Goal: Task Accomplishment & Management: Use online tool/utility

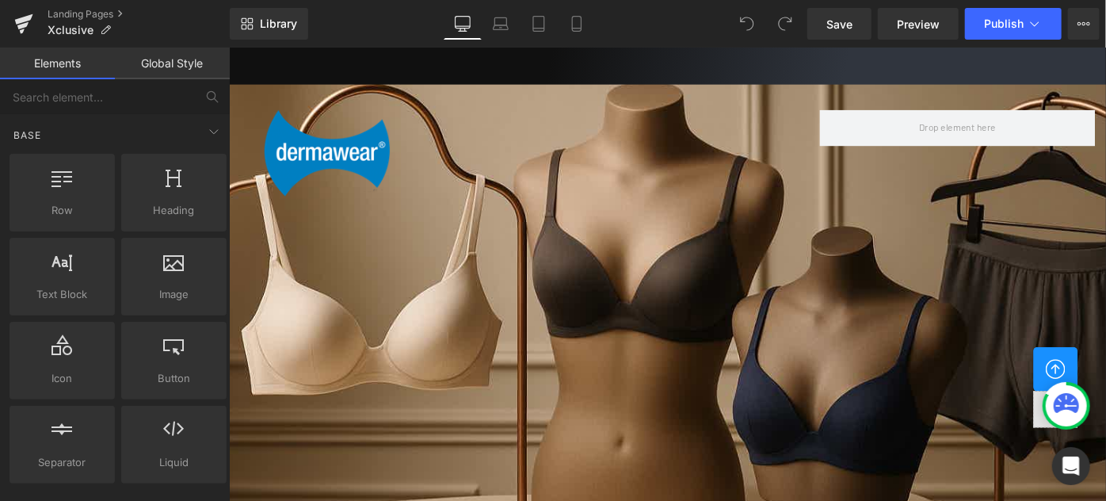
scroll to position [1872, 0]
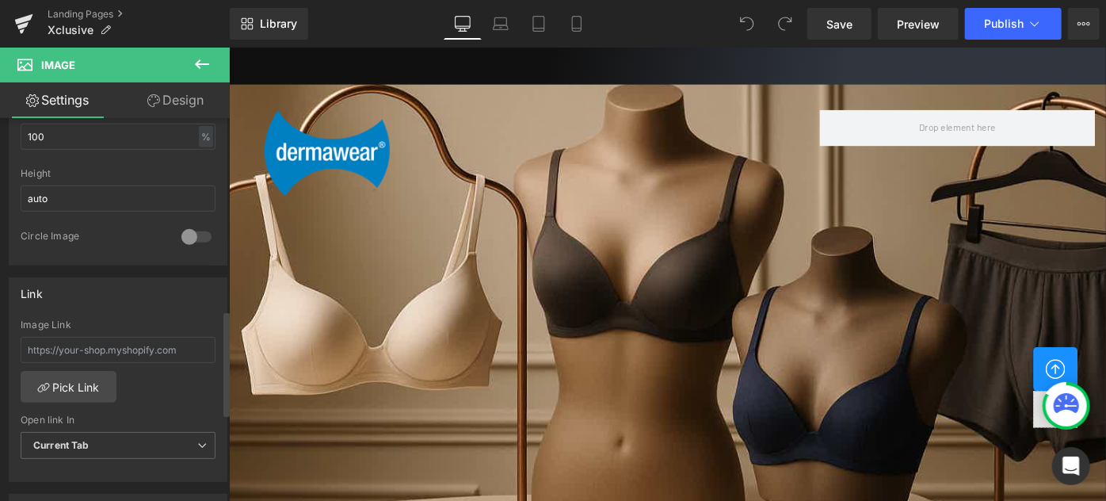
scroll to position [432, 0]
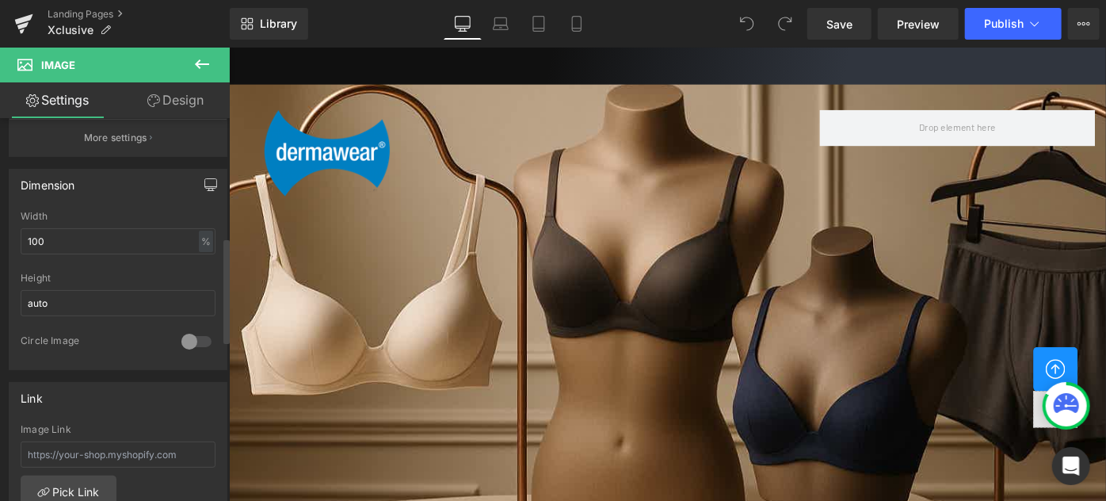
click at [209, 186] on icon "button" at bounding box center [210, 184] width 13 height 13
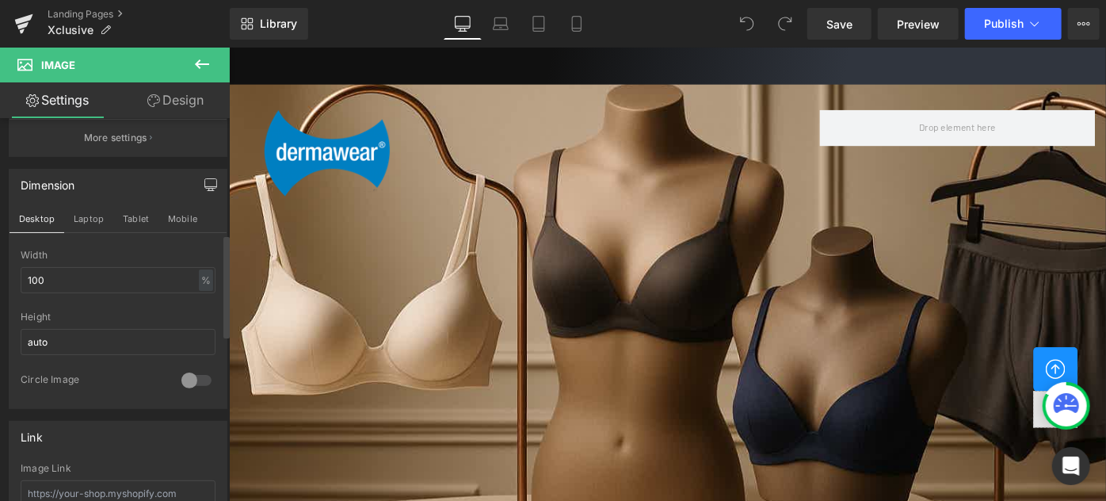
click at [209, 186] on icon "button" at bounding box center [210, 184] width 13 height 13
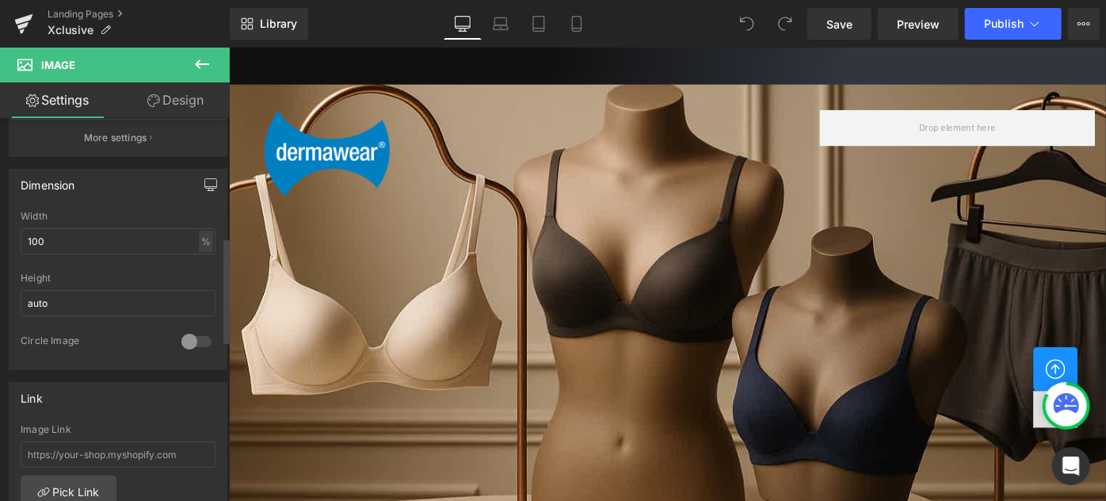
scroll to position [2305, 0]
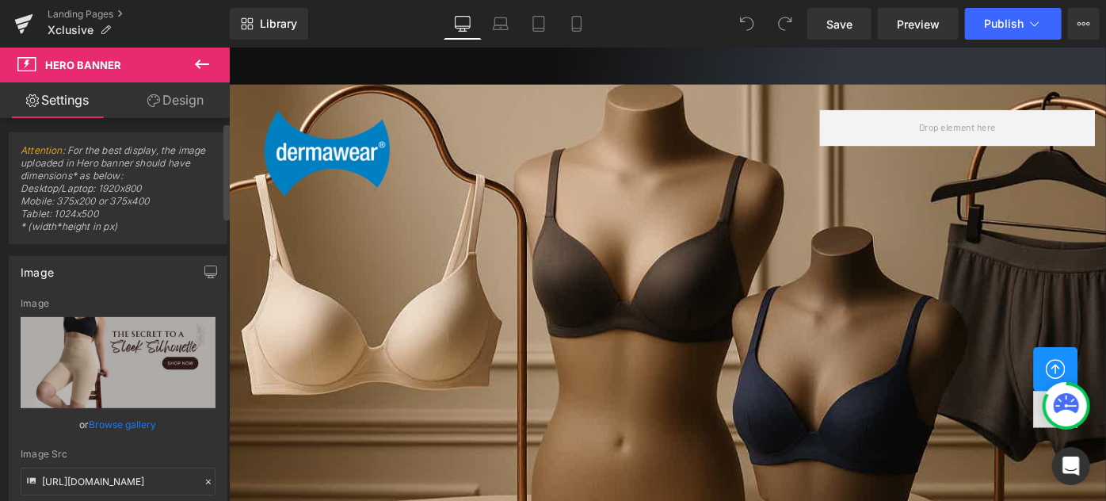
scroll to position [0, 0]
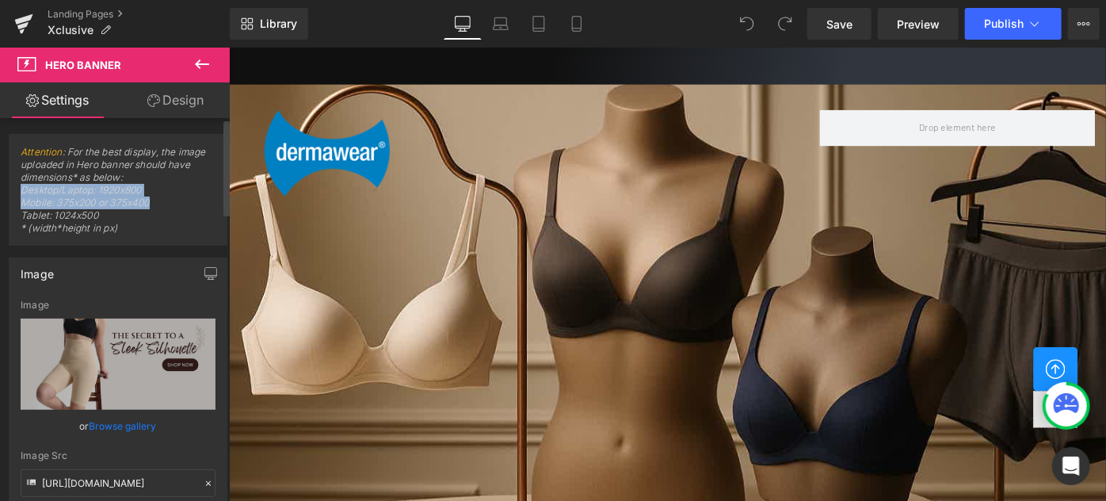
drag, startPoint x: 157, startPoint y: 205, endPoint x: 55, endPoint y: 199, distance: 102.4
click at [22, 192] on span "Attention : For the best display, the image uploaded in Hero banner should have…" at bounding box center [118, 195] width 195 height 99
click at [114, 216] on span "Attention : For the best display, the image uploaded in Hero banner should have…" at bounding box center [118, 195] width 195 height 99
drag, startPoint x: 116, startPoint y: 215, endPoint x: 22, endPoint y: 190, distance: 97.6
click at [22, 190] on span "Attention : For the best display, the image uploaded in Hero banner should have…" at bounding box center [118, 195] width 195 height 99
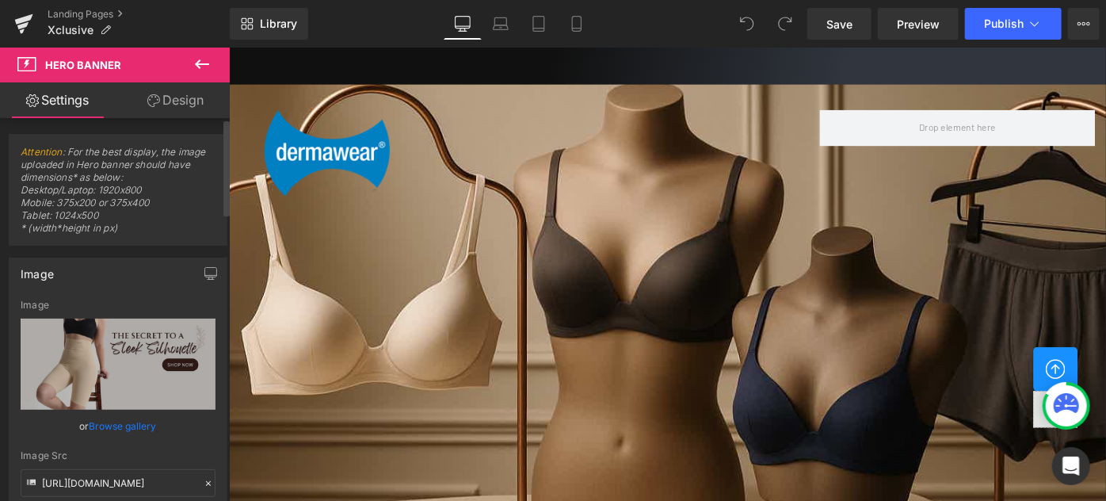
click at [126, 230] on span "Attention : For the best display, the image uploaded in Hero banner should have…" at bounding box center [118, 195] width 195 height 99
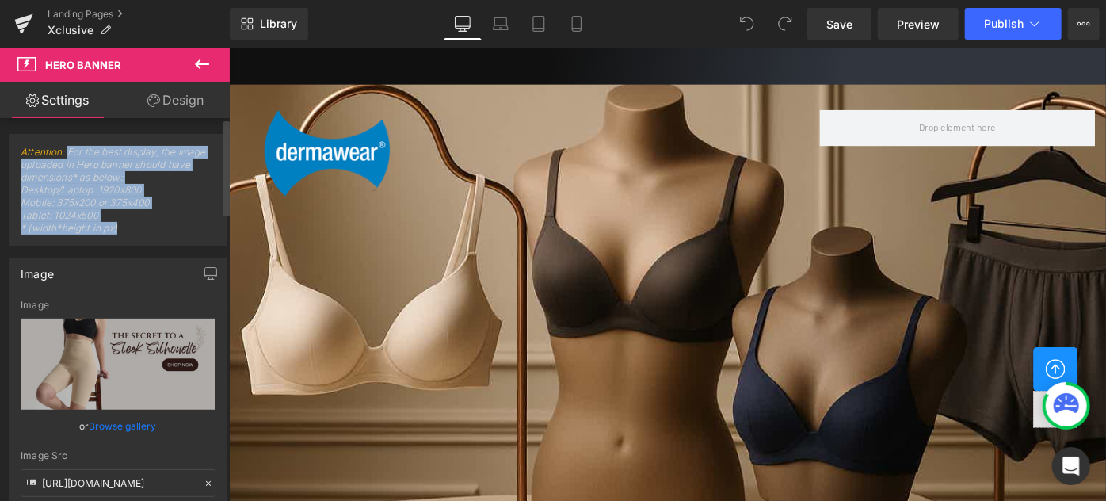
drag, startPoint x: 126, startPoint y: 230, endPoint x: 89, endPoint y: 143, distance: 94.0
click at [68, 152] on span "Attention : For the best display, the image uploaded in Hero banner should have…" at bounding box center [118, 195] width 195 height 99
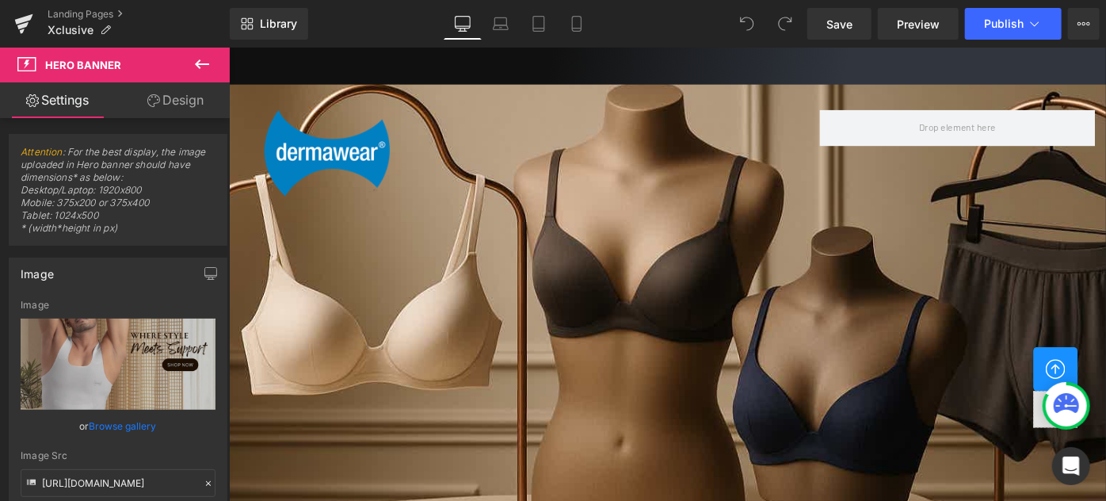
scroll to position [1800, 0]
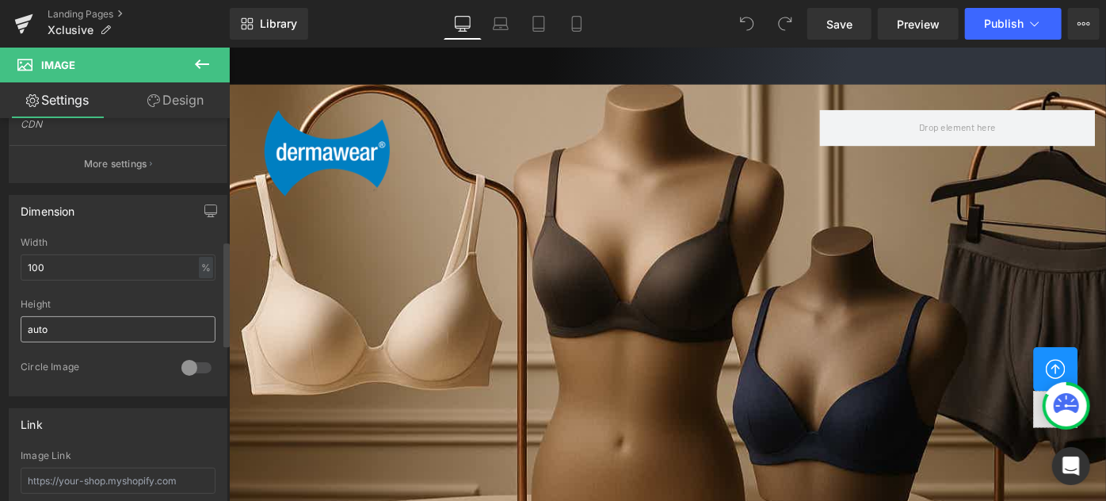
scroll to position [504, 0]
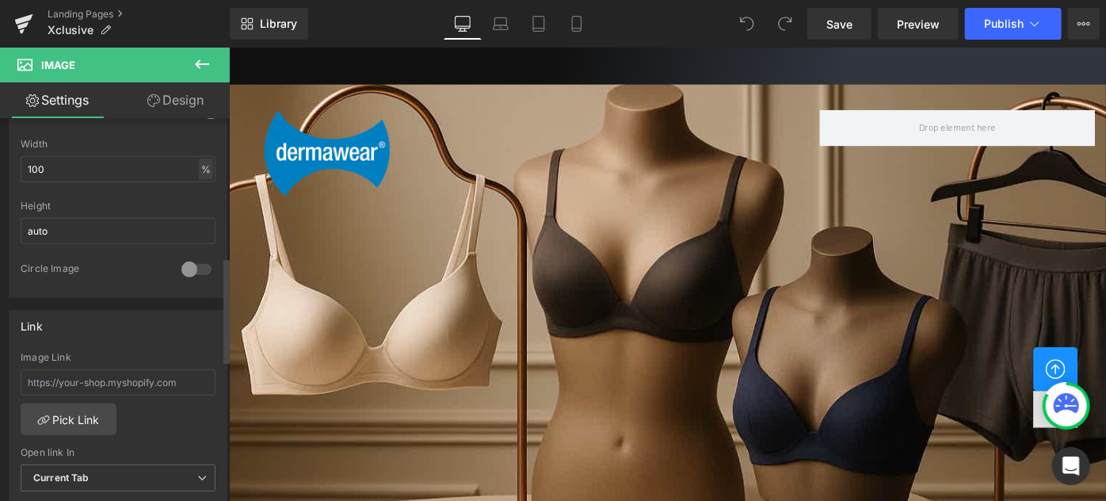
click at [200, 168] on div "%" at bounding box center [206, 168] width 14 height 21
click at [196, 215] on li "px" at bounding box center [205, 216] width 20 height 23
click at [204, 60] on icon at bounding box center [202, 64] width 19 height 19
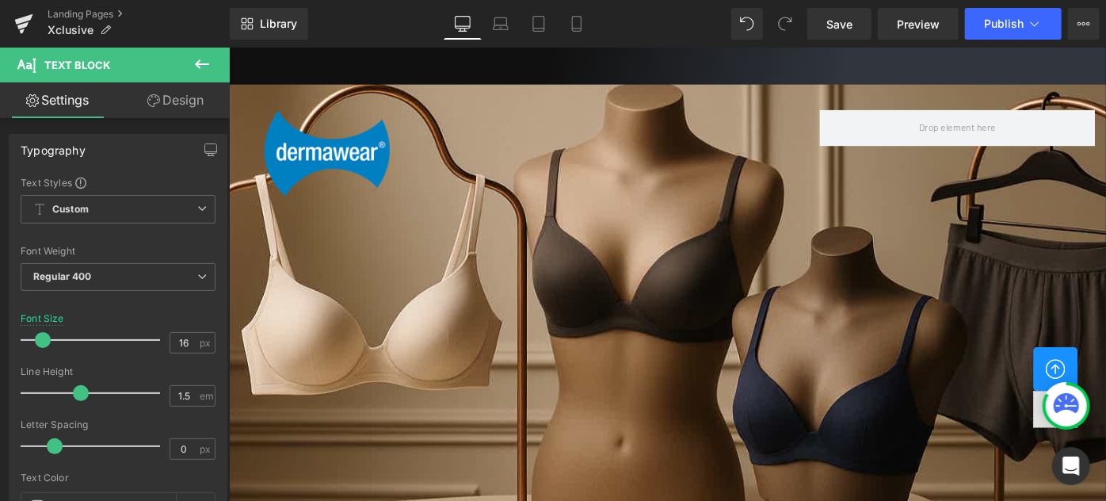
scroll to position [2736, 0]
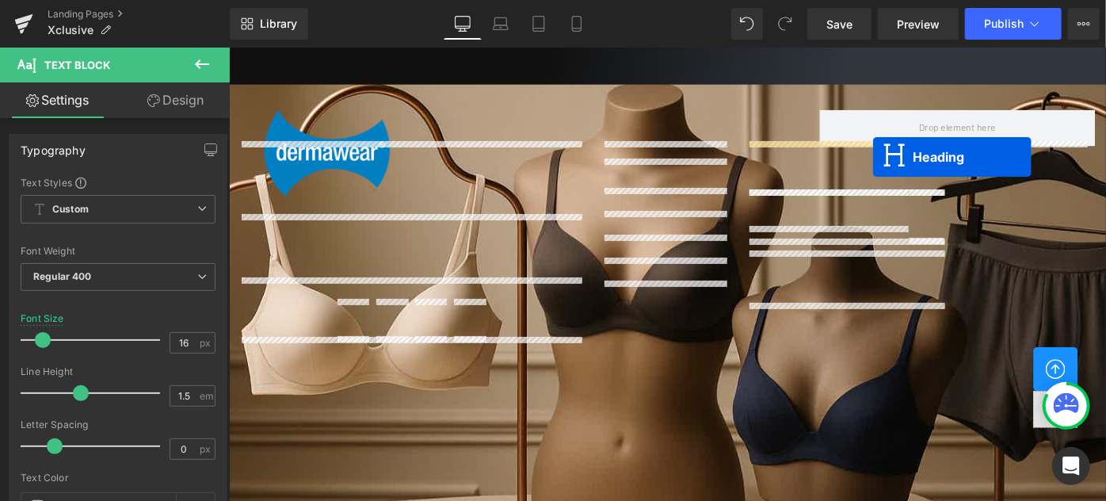
drag, startPoint x: 861, startPoint y: 159, endPoint x: 932, endPoint y: 166, distance: 70.9
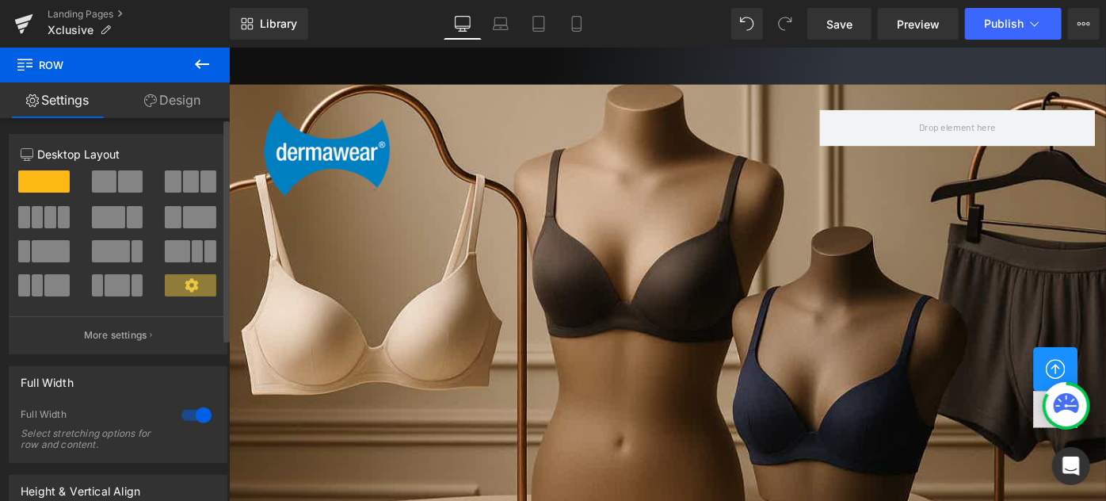
click at [185, 176] on span at bounding box center [191, 181] width 16 height 22
click at [120, 181] on span at bounding box center [130, 181] width 25 height 22
click at [32, 215] on span at bounding box center [38, 217] width 12 height 22
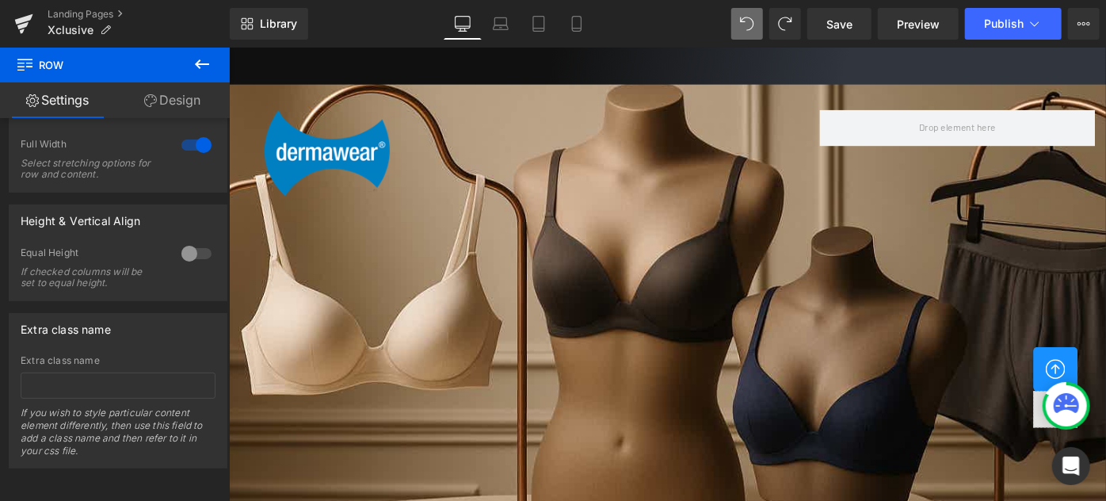
scroll to position [0, 0]
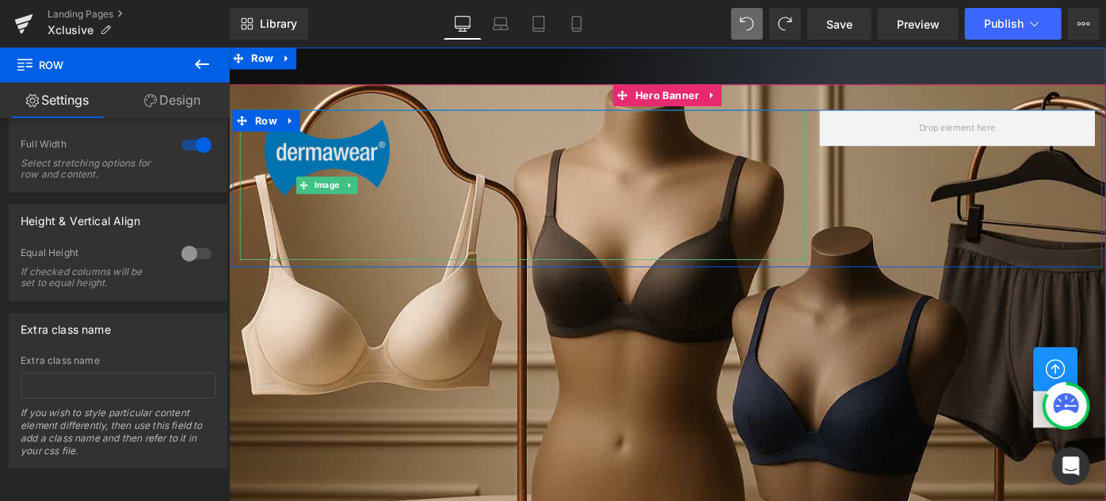
click at [296, 167] on img at bounding box center [335, 197] width 190 height 164
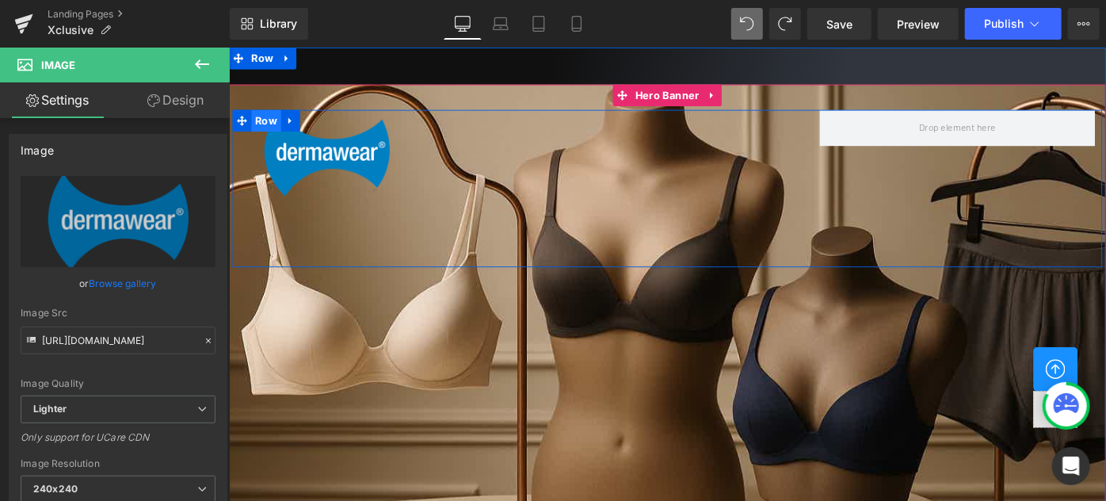
click at [263, 122] on span "Row" at bounding box center [269, 127] width 32 height 24
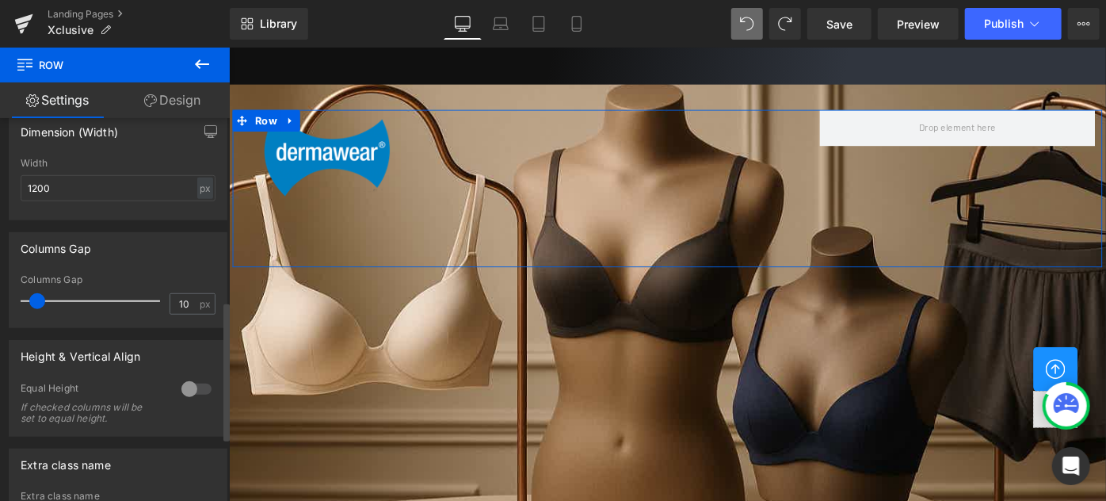
scroll to position [576, 0]
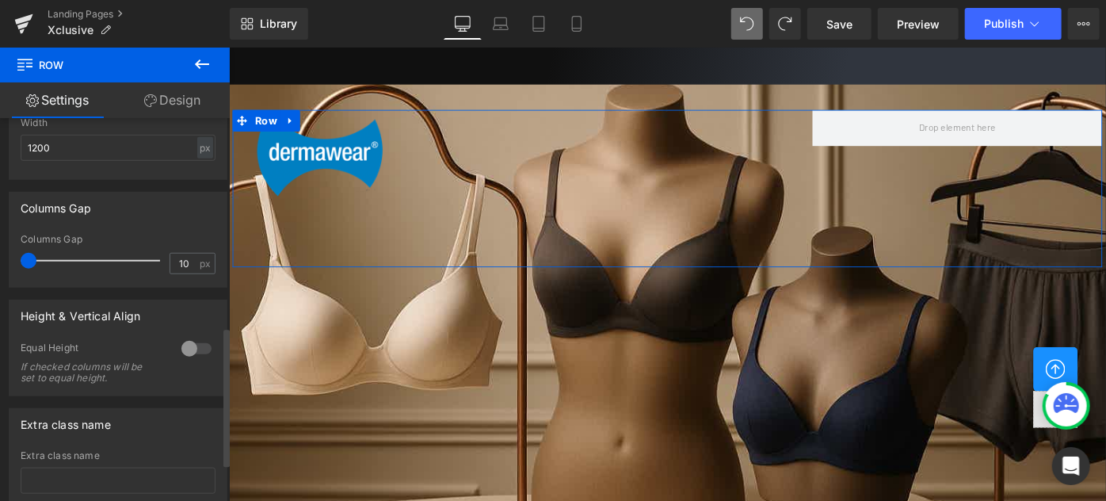
drag, startPoint x: 32, startPoint y: 259, endPoint x: 0, endPoint y: 263, distance: 32.7
click at [0, 262] on div "Columns Gap 10px Columns Gap 10 px" at bounding box center [118, 234] width 237 height 108
click at [18, 254] on div "10px Columns Gap 10 px" at bounding box center [118, 260] width 217 height 53
drag, startPoint x: 25, startPoint y: 256, endPoint x: 0, endPoint y: 276, distance: 32.2
click at [0, 266] on div "Columns Gap 10px Columns Gap 10 px" at bounding box center [118, 234] width 237 height 108
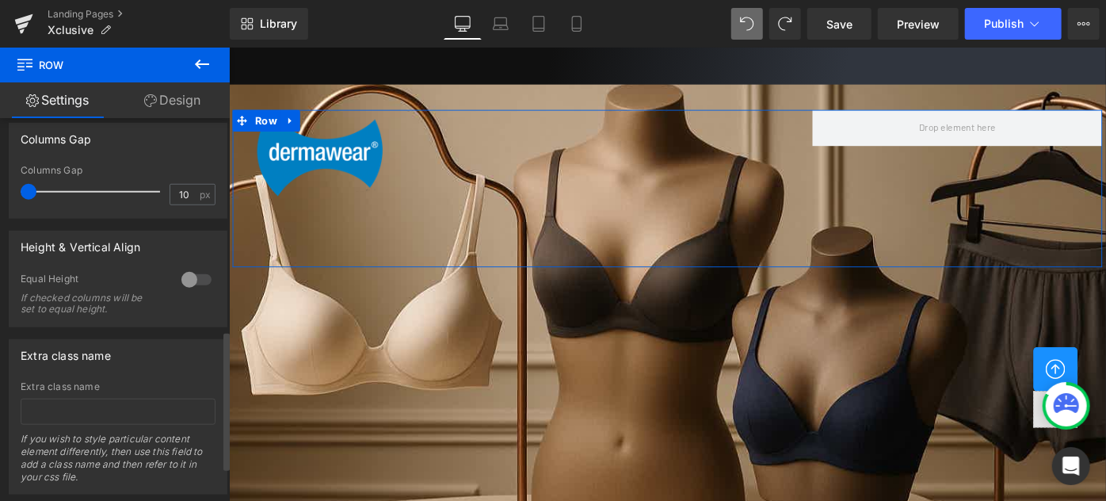
scroll to position [648, 0]
click at [193, 276] on div at bounding box center [196, 276] width 38 height 25
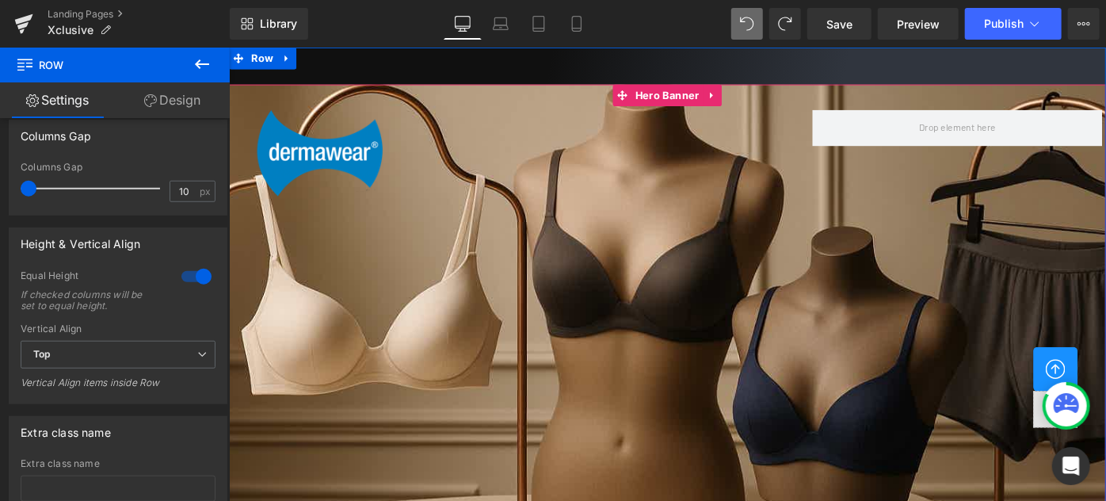
scroll to position [360, 0]
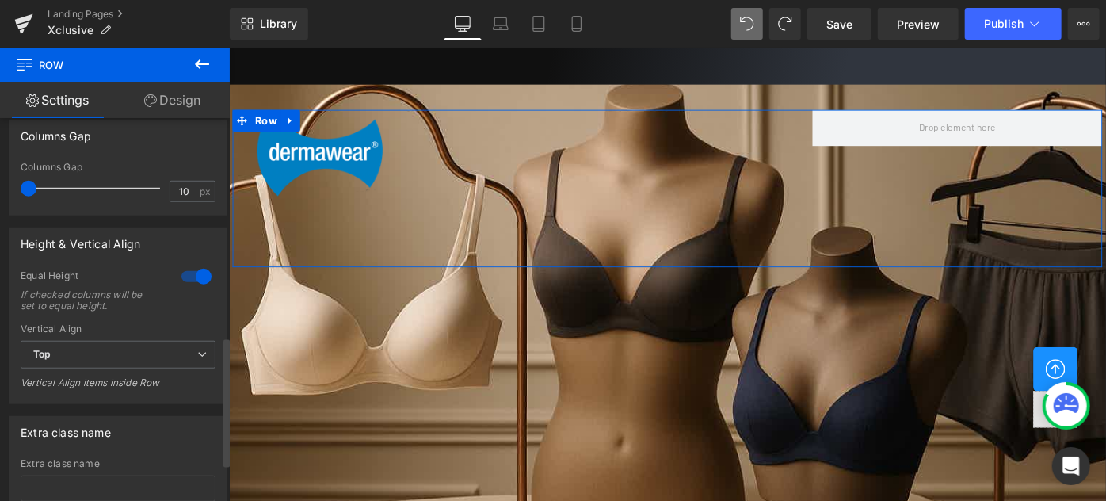
click at [181, 275] on div at bounding box center [196, 276] width 38 height 25
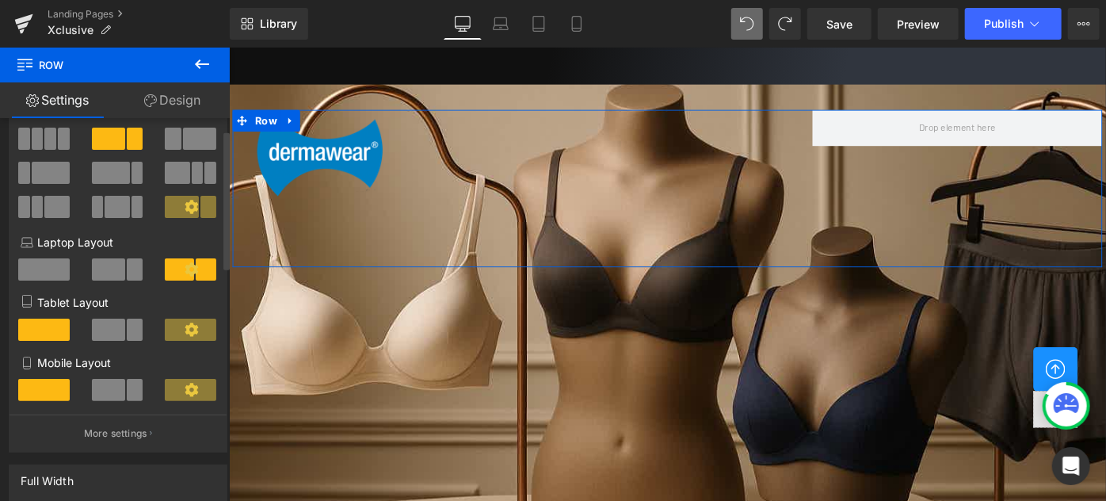
scroll to position [32, 0]
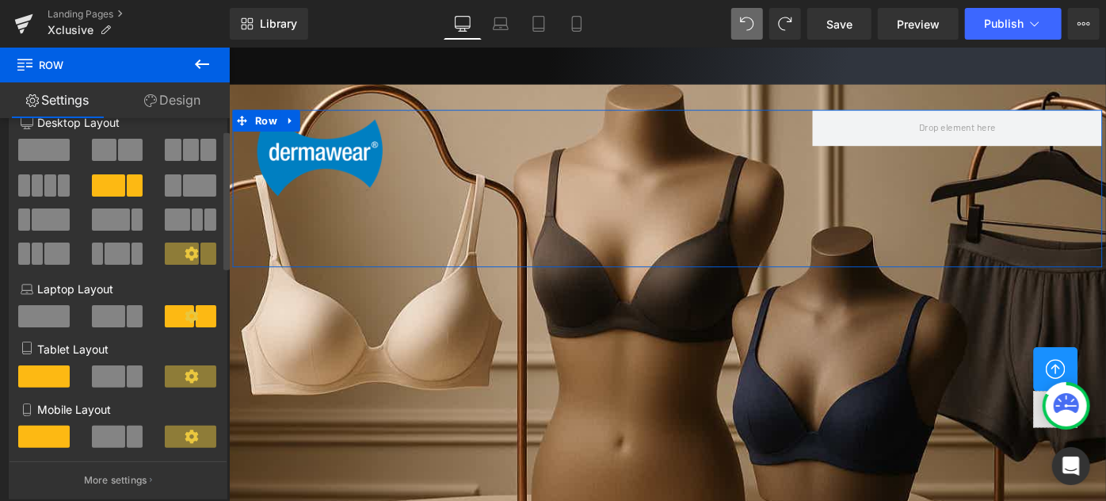
click at [185, 433] on icon at bounding box center [192, 436] width 14 height 14
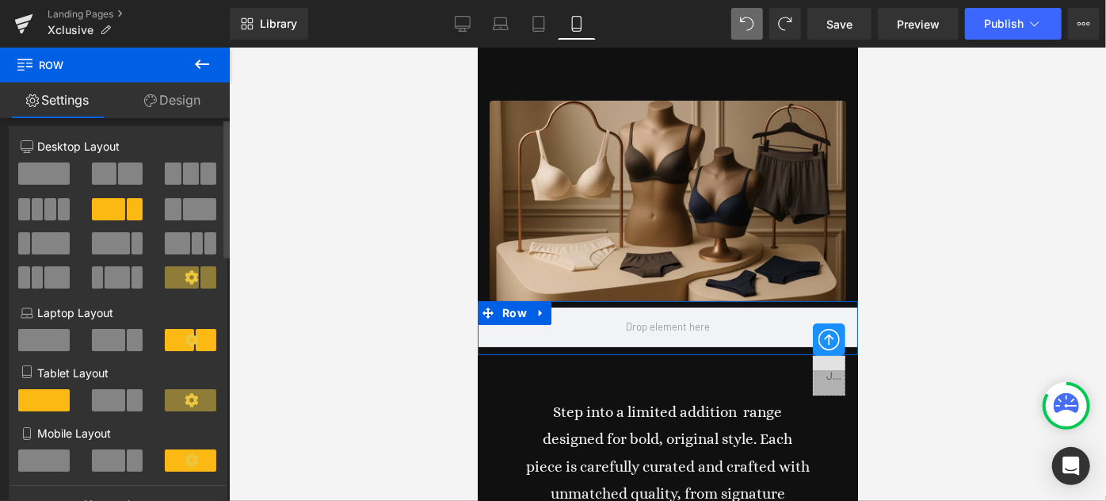
scroll to position [0, 0]
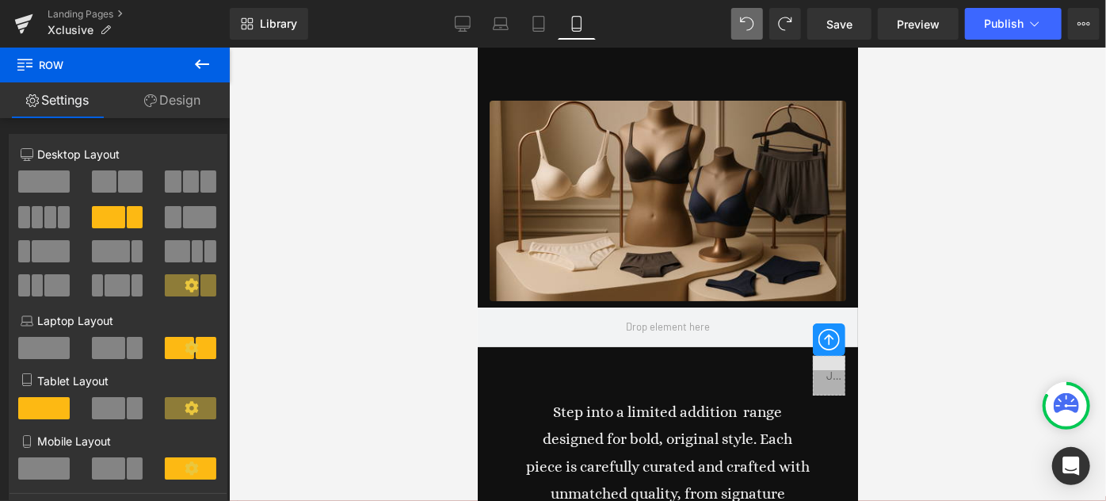
click at [209, 63] on icon at bounding box center [202, 64] width 19 height 19
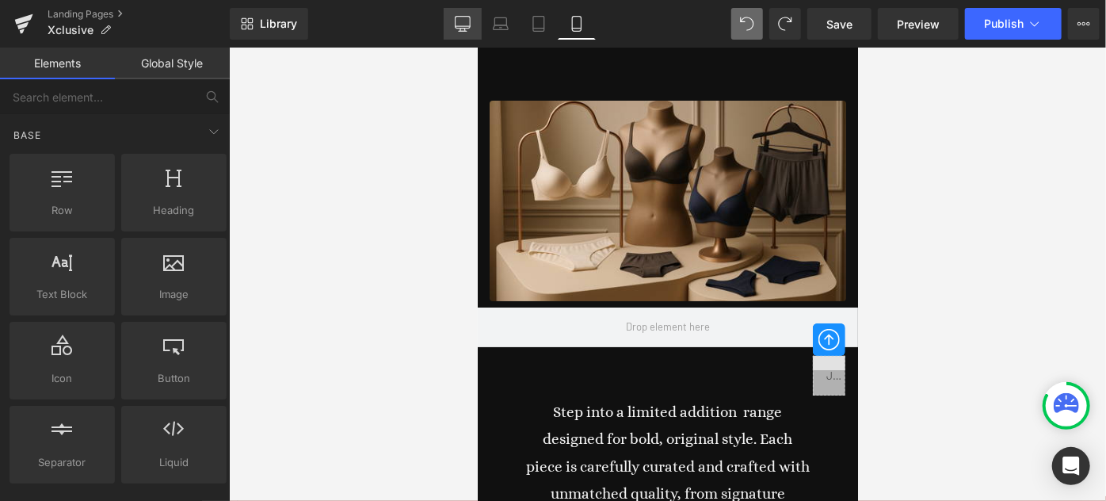
click at [478, 21] on link "Desktop" at bounding box center [463, 24] width 38 height 32
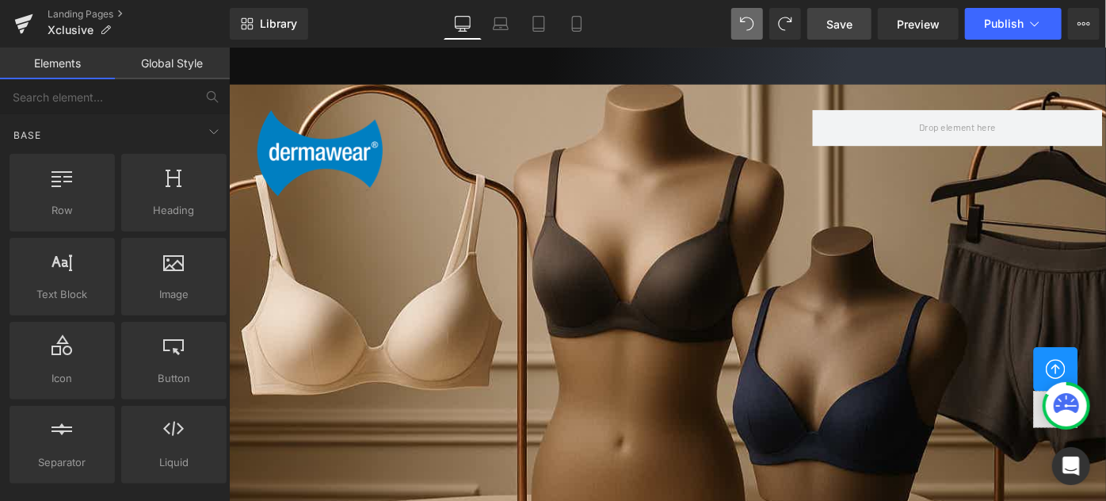
click at [841, 28] on span "Save" at bounding box center [839, 24] width 26 height 17
drag, startPoint x: 1180, startPoint y: 247, endPoint x: 1300, endPoint y: 502, distance: 281.8
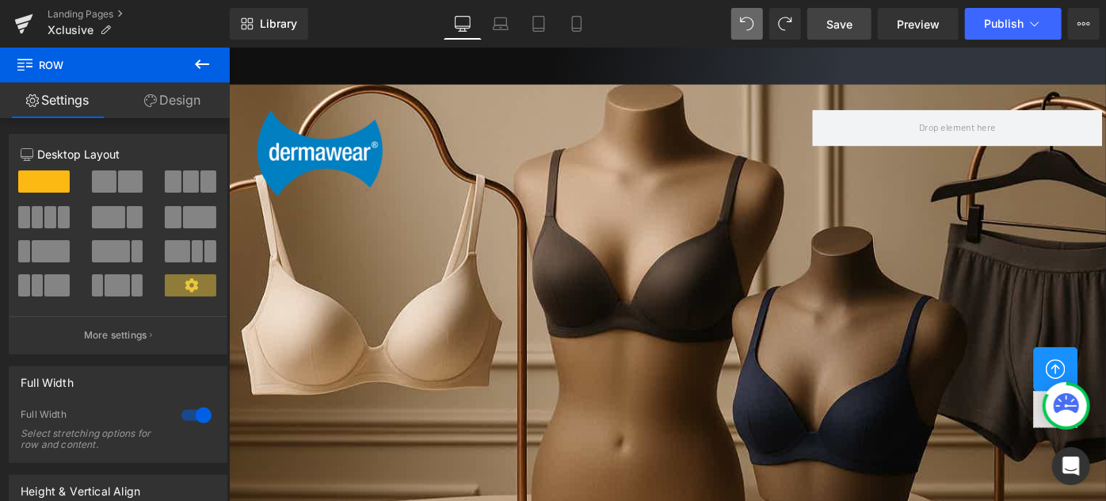
drag, startPoint x: 650, startPoint y: 391, endPoint x: 640, endPoint y: 256, distance: 135.9
drag, startPoint x: 644, startPoint y: 256, endPoint x: 603, endPoint y: 326, distance: 81.7
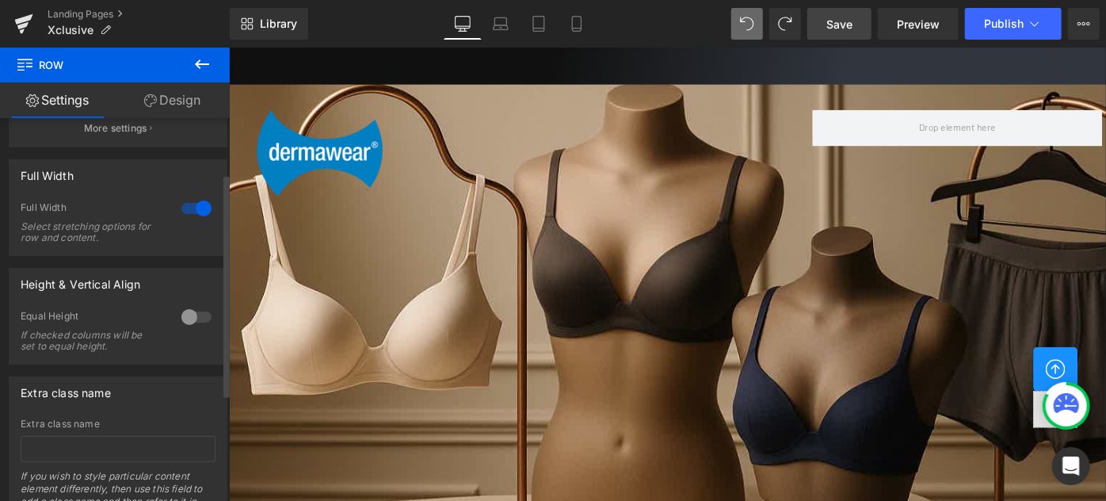
scroll to position [215, 0]
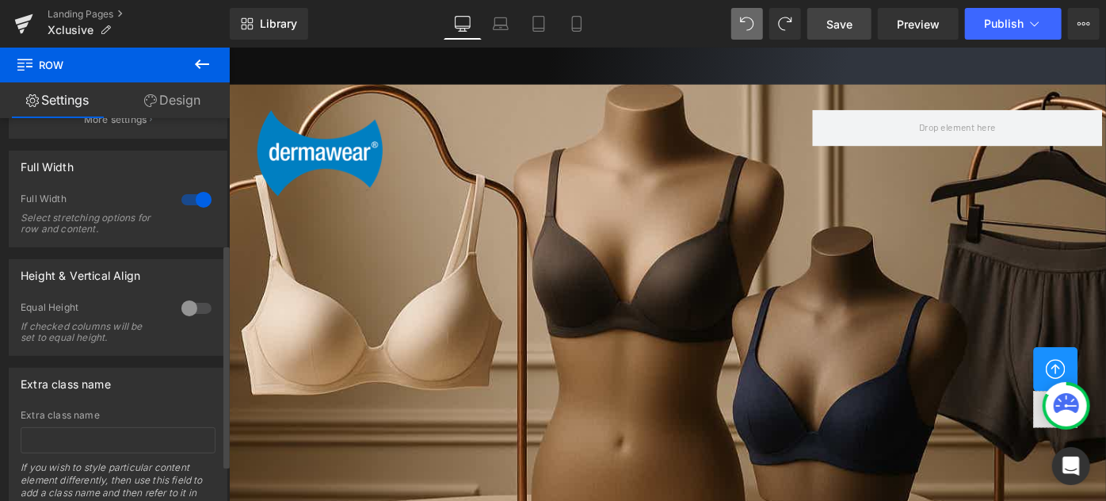
click at [181, 193] on div at bounding box center [196, 199] width 38 height 25
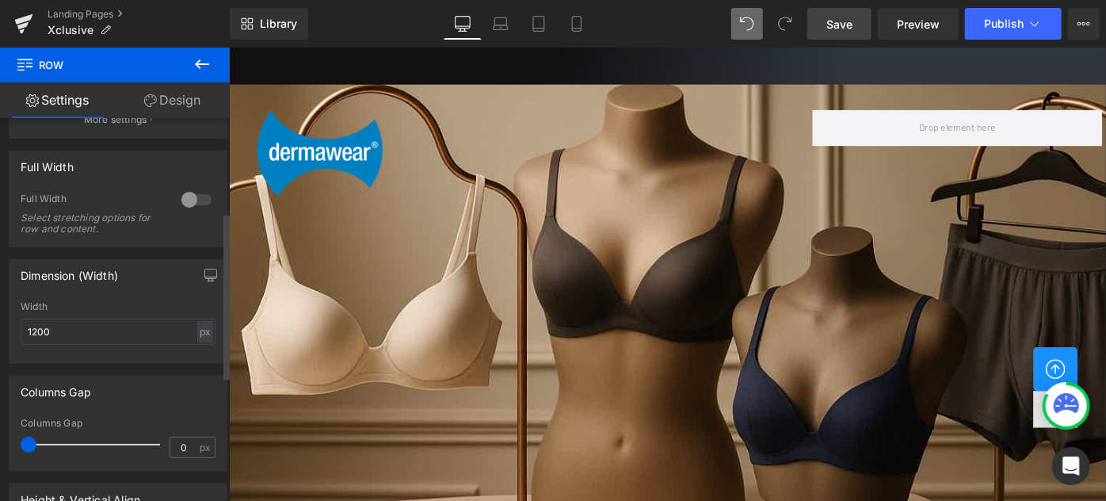
click at [196, 196] on div at bounding box center [196, 199] width 38 height 25
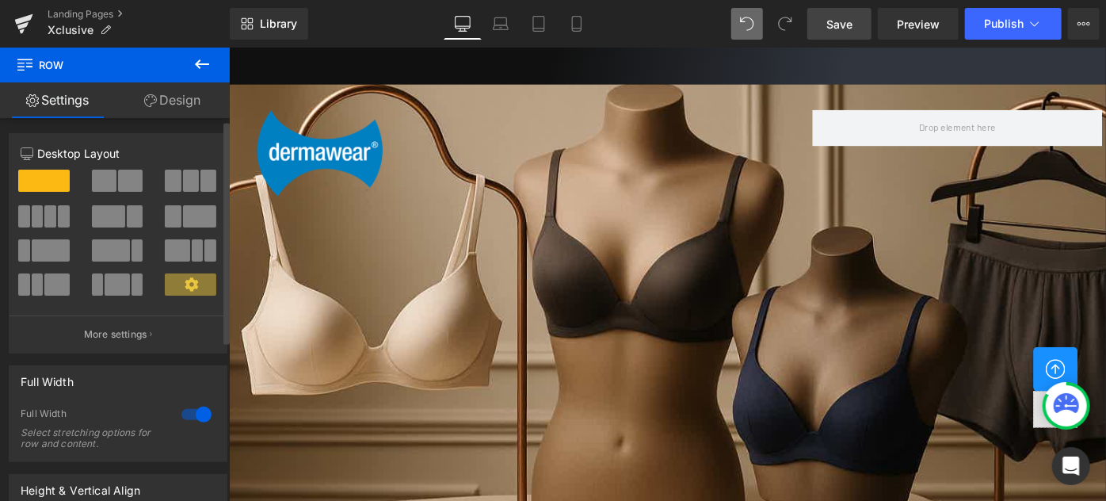
scroll to position [0, 0]
click at [178, 109] on link "Design" at bounding box center [172, 100] width 115 height 36
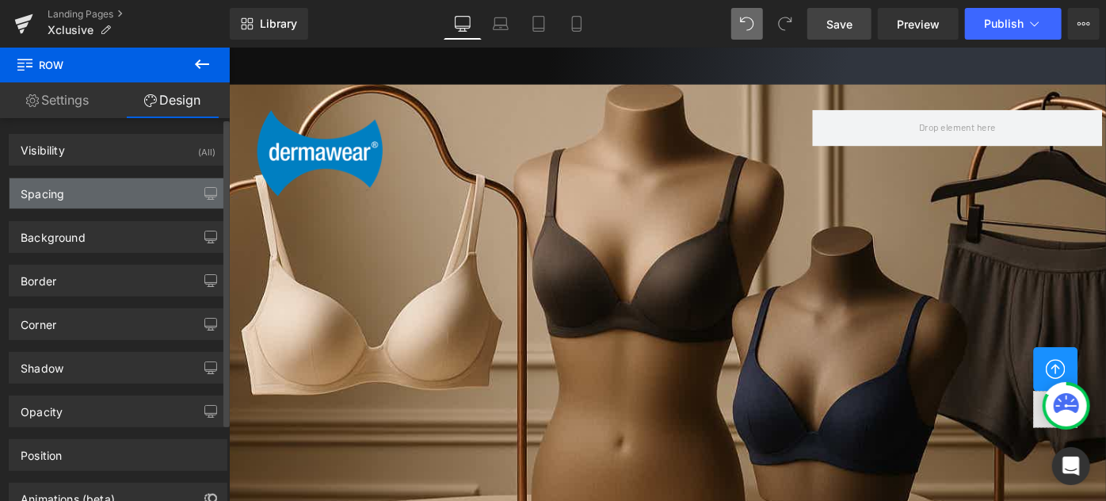
click at [53, 193] on div "Spacing" at bounding box center [43, 189] width 44 height 22
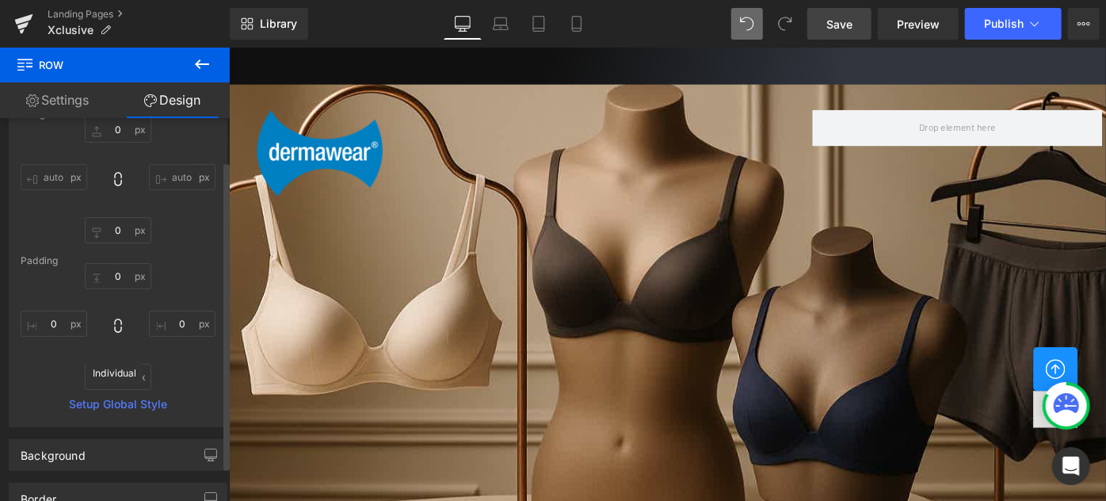
scroll to position [143, 0]
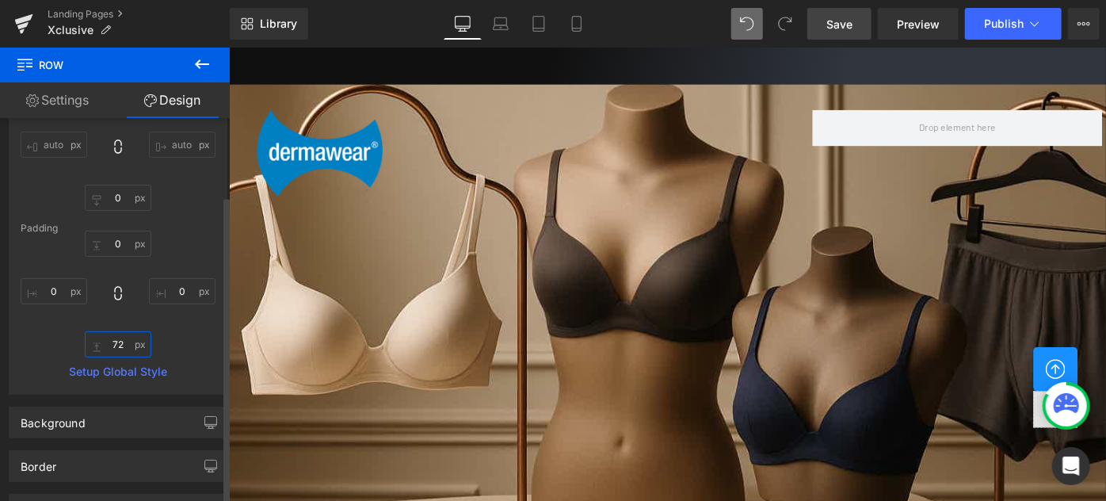
click at [128, 344] on input "72" at bounding box center [118, 344] width 67 height 26
type input "1"
type input "5"
type input "0"
click at [32, 341] on div "0 0 0 0" at bounding box center [118, 294] width 195 height 127
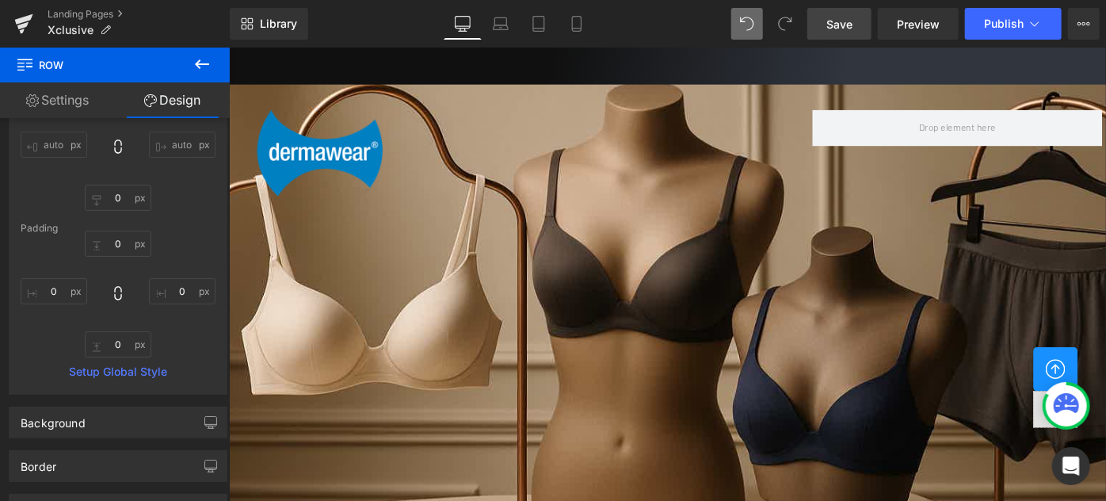
scroll to position [2802, 0]
click at [71, 107] on link "Settings" at bounding box center [57, 100] width 115 height 36
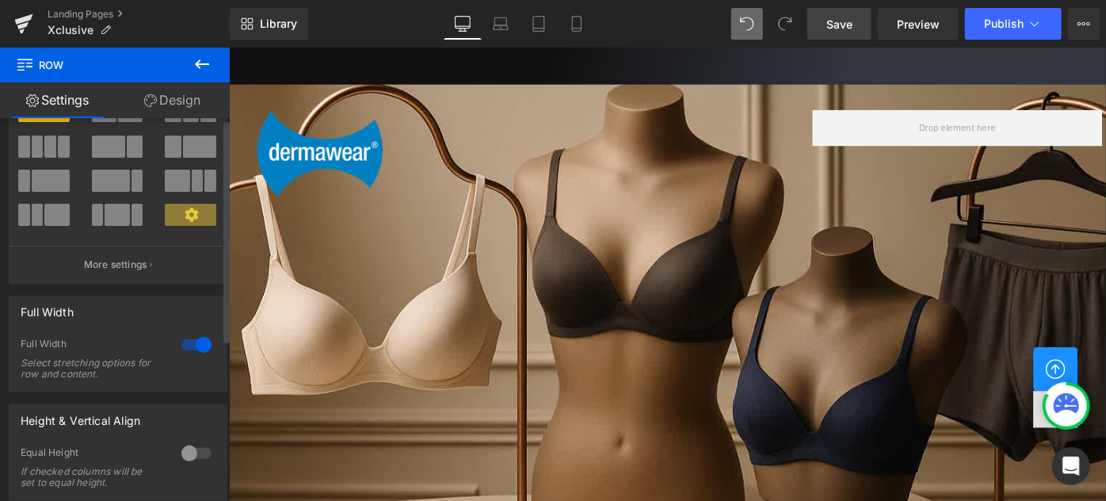
scroll to position [279, 0]
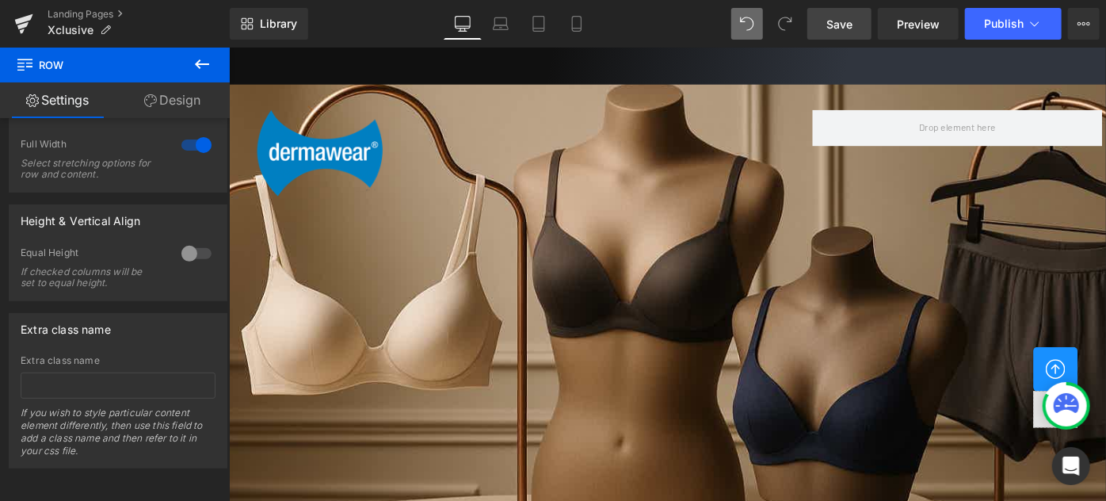
click at [200, 61] on icon at bounding box center [202, 64] width 19 height 19
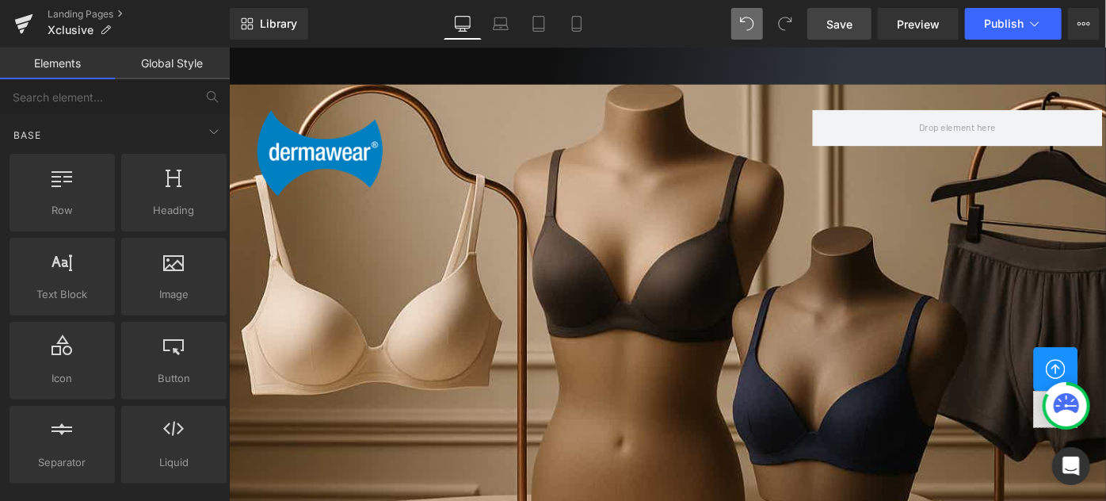
click at [833, 25] on span "Save" at bounding box center [839, 24] width 26 height 17
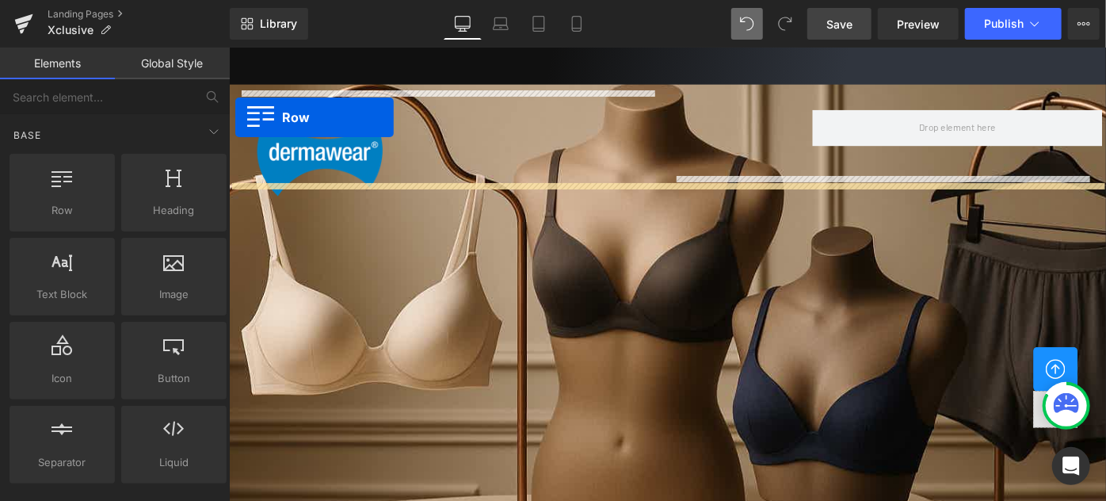
scroll to position [2134, 0]
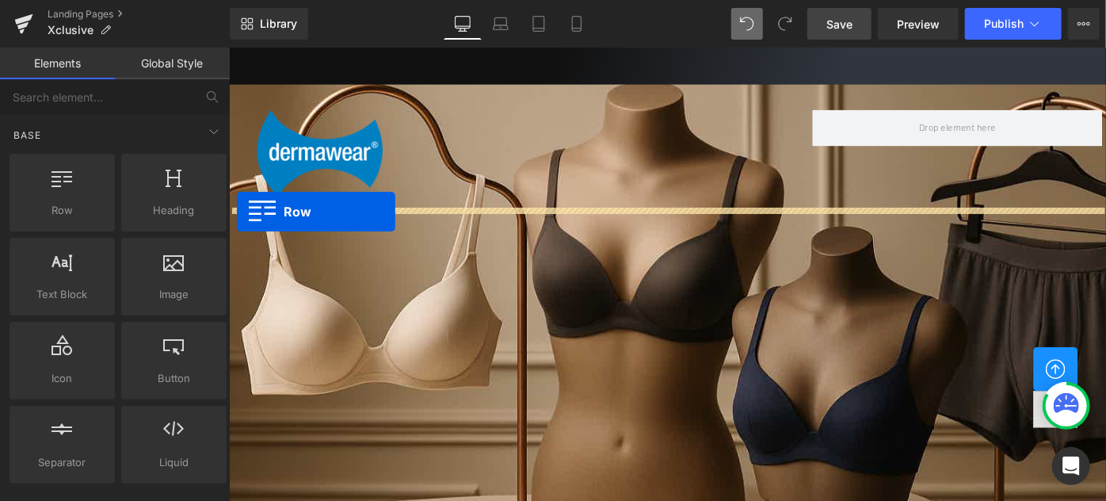
drag, startPoint x: 235, startPoint y: 326, endPoint x: 237, endPoint y: 226, distance: 100.6
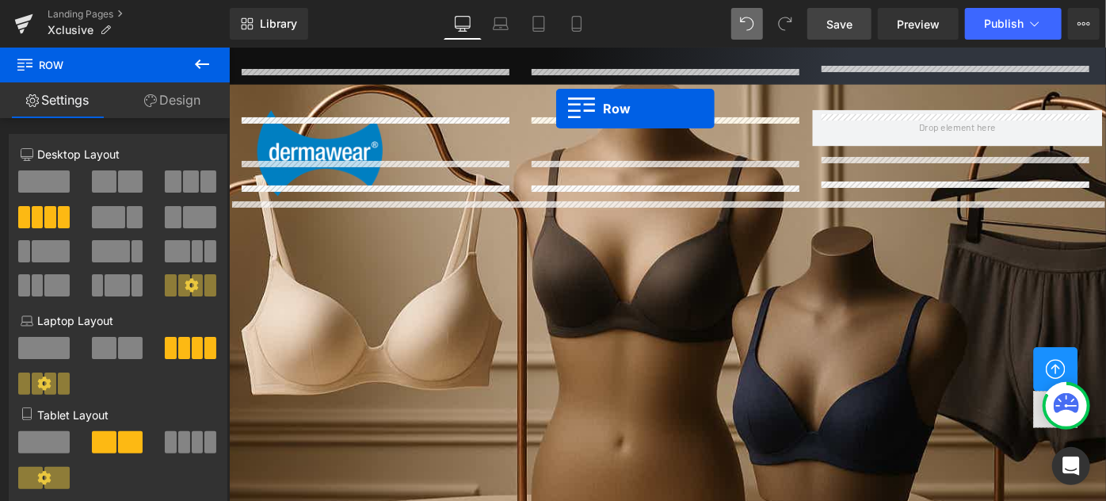
scroll to position [1765, 0]
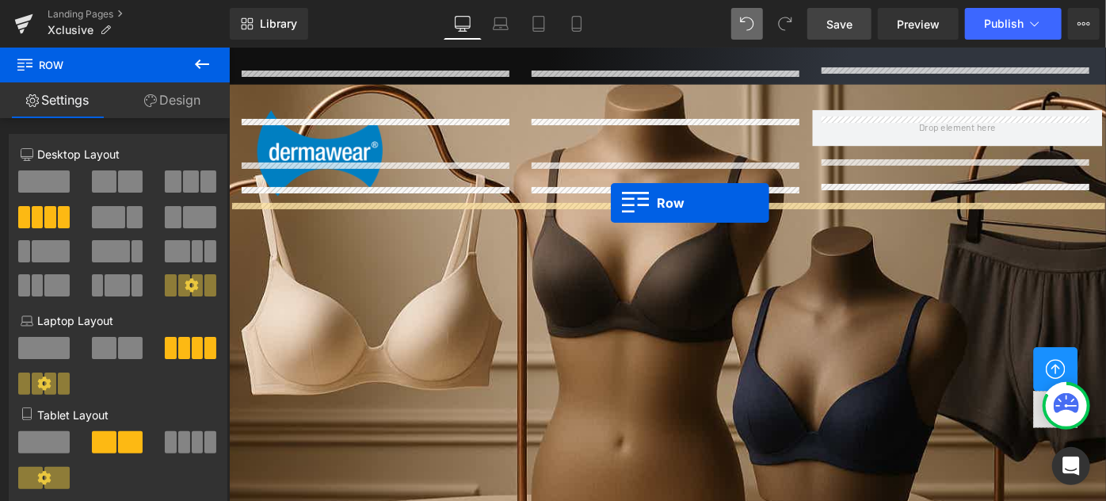
drag, startPoint x: 231, startPoint y: 237, endPoint x: 645, endPoint y: 216, distance: 414.1
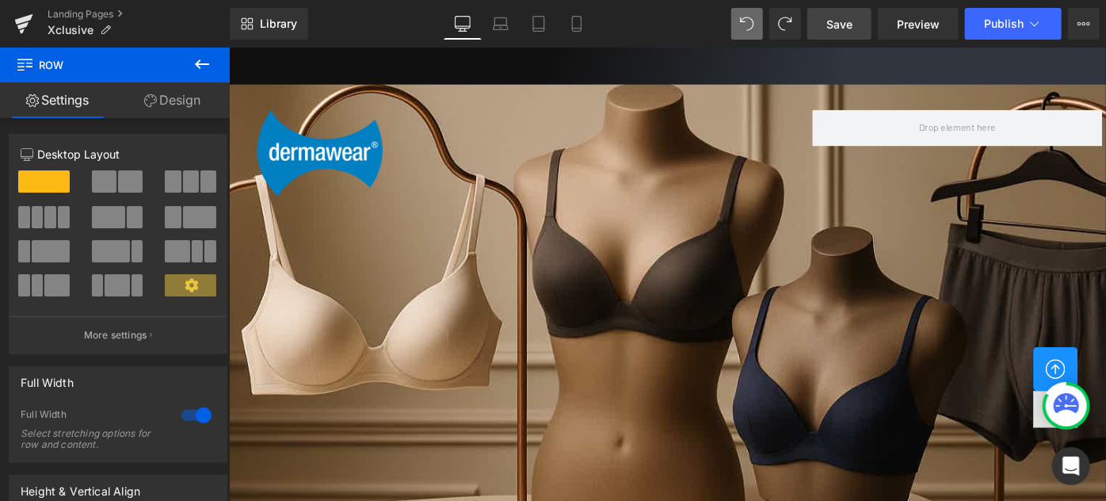
scroll to position [2774, 0]
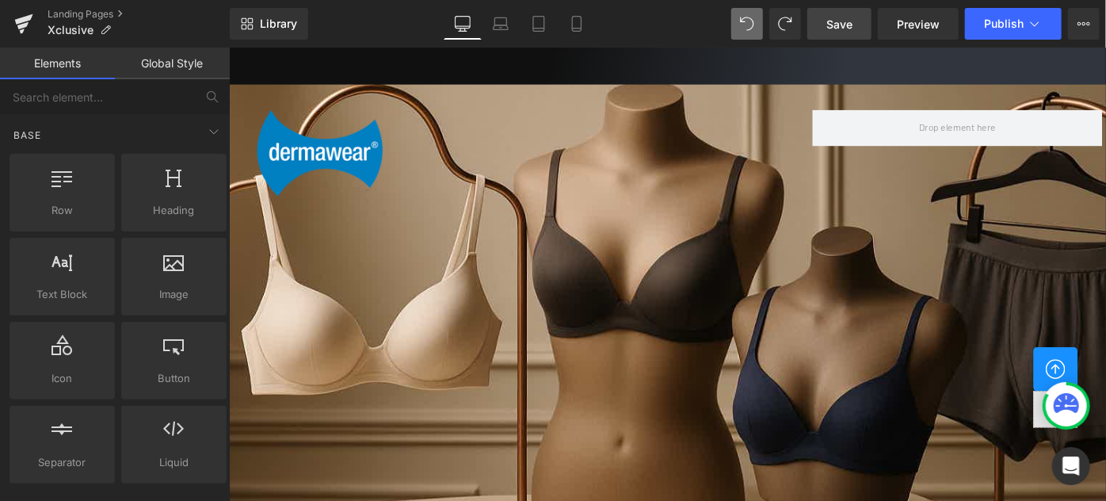
click at [175, 63] on link "Global Style" at bounding box center [172, 64] width 115 height 32
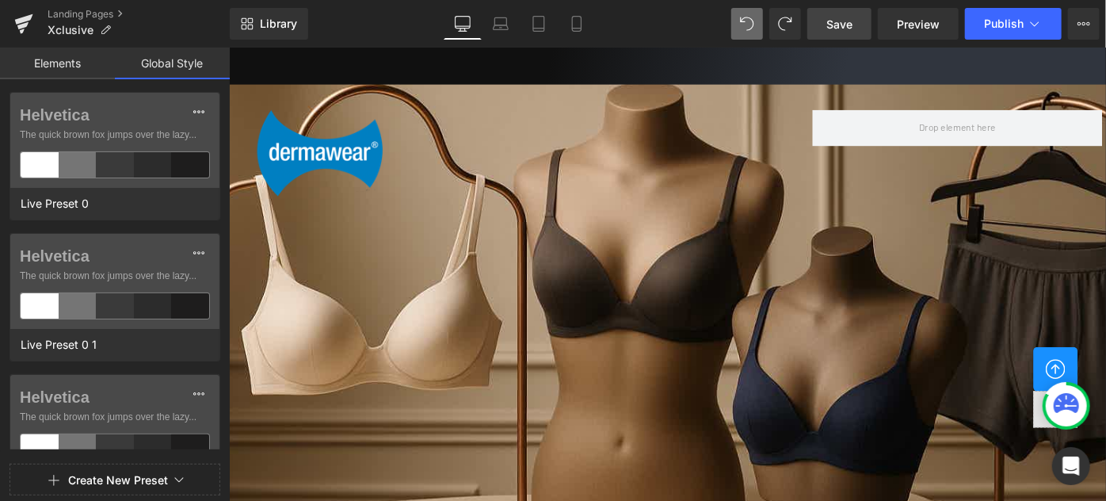
click at [63, 59] on link "Elements" at bounding box center [57, 64] width 115 height 32
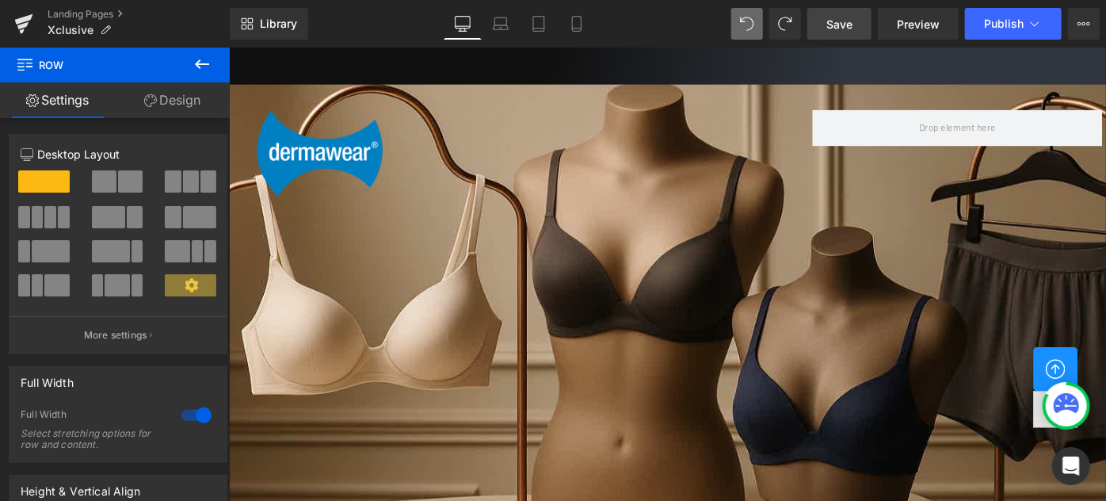
click at [202, 65] on icon at bounding box center [202, 64] width 19 height 19
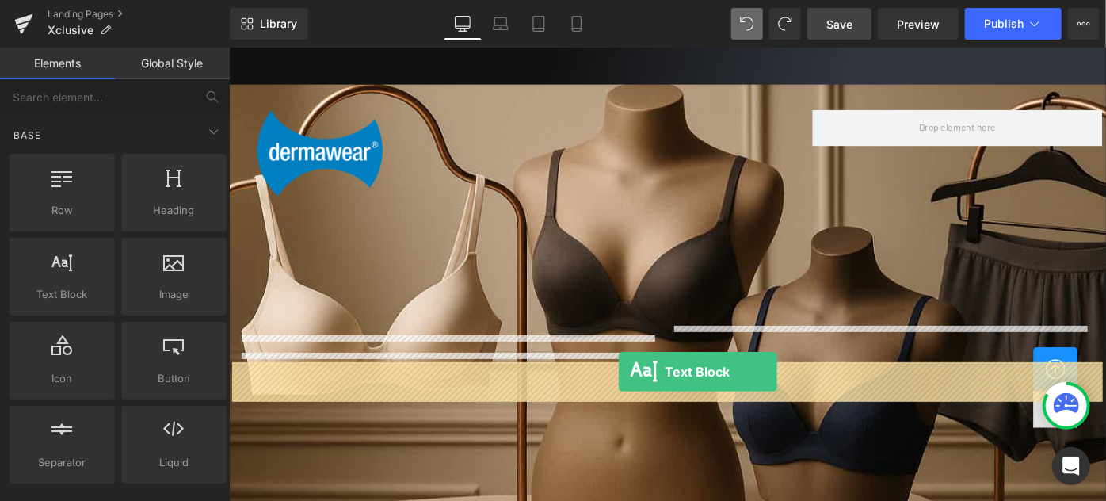
drag, startPoint x: 286, startPoint y: 320, endPoint x: 654, endPoint y: 401, distance: 376.4
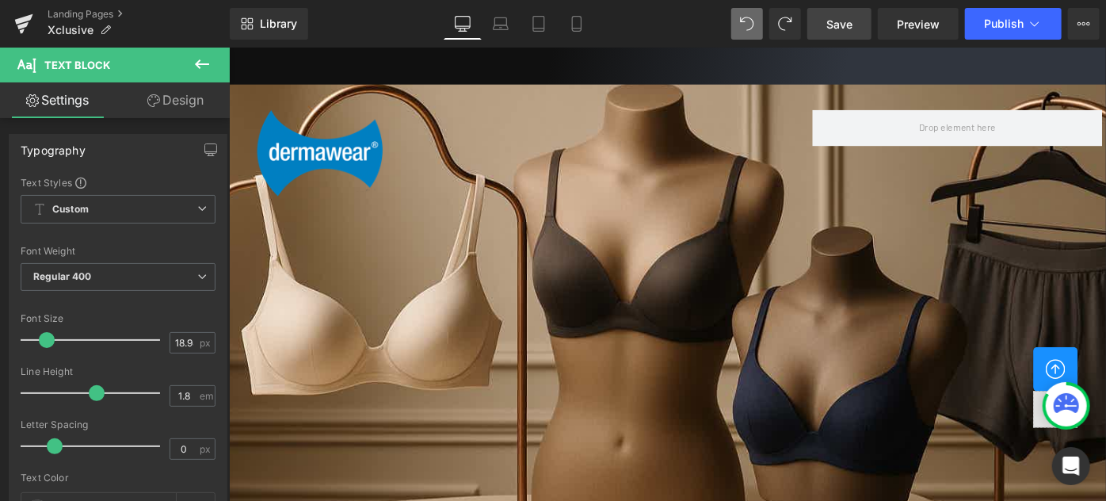
scroll to position [3018, 0]
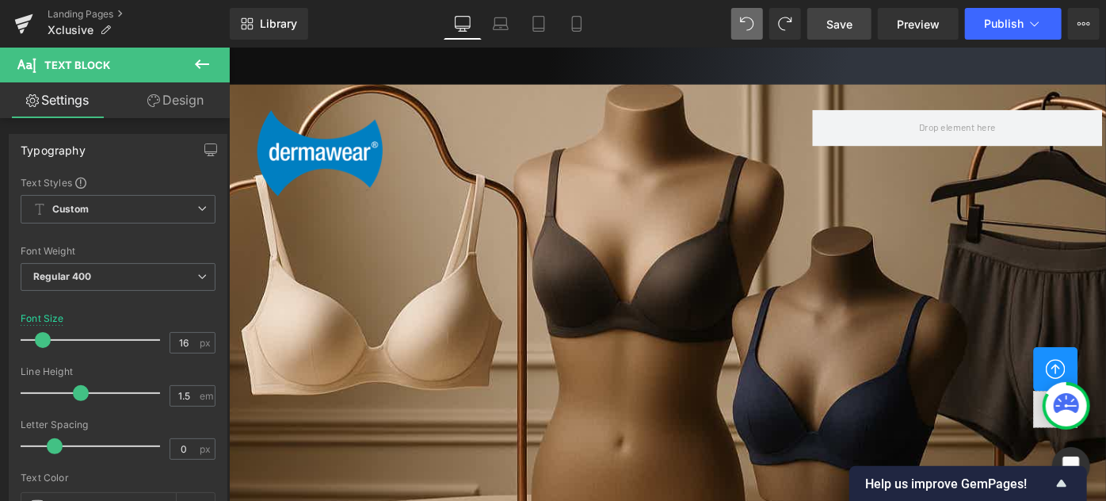
copy div "Copyright © 2025 Dermawear. All Rights Reserved."
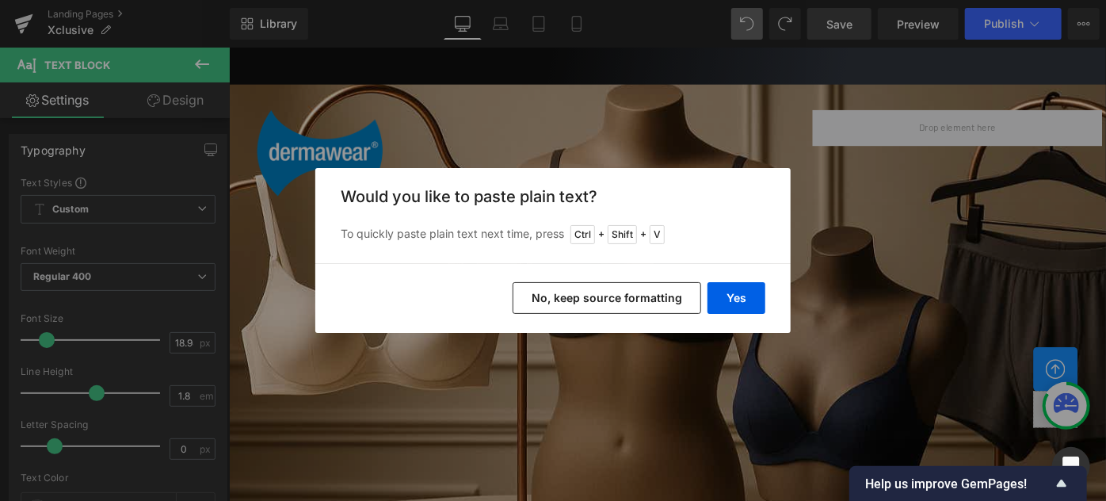
click at [602, 293] on button "No, keep source formatting" at bounding box center [607, 298] width 189 height 32
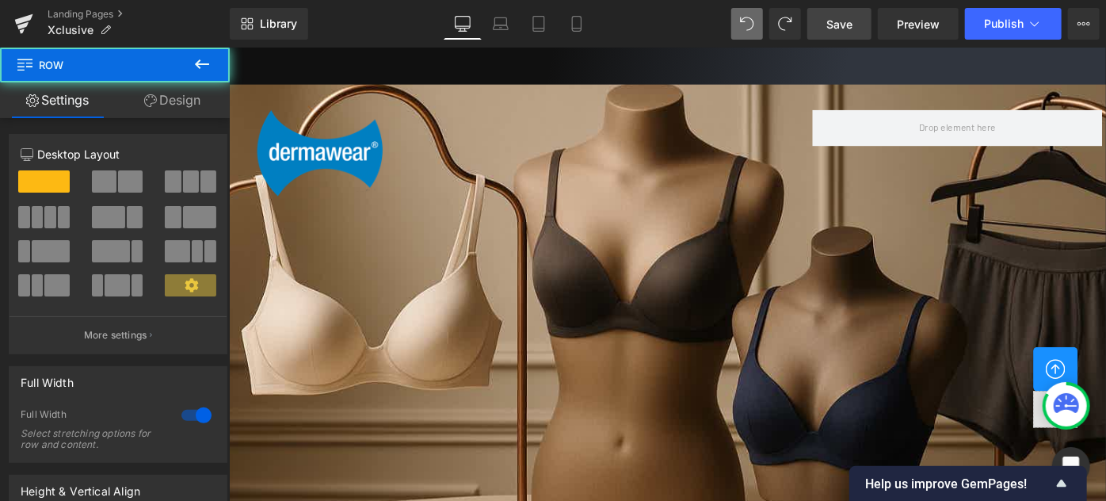
scroll to position [2962, 0]
drag, startPoint x: 714, startPoint y: 254, endPoint x: 718, endPoint y: 233, distance: 21.8
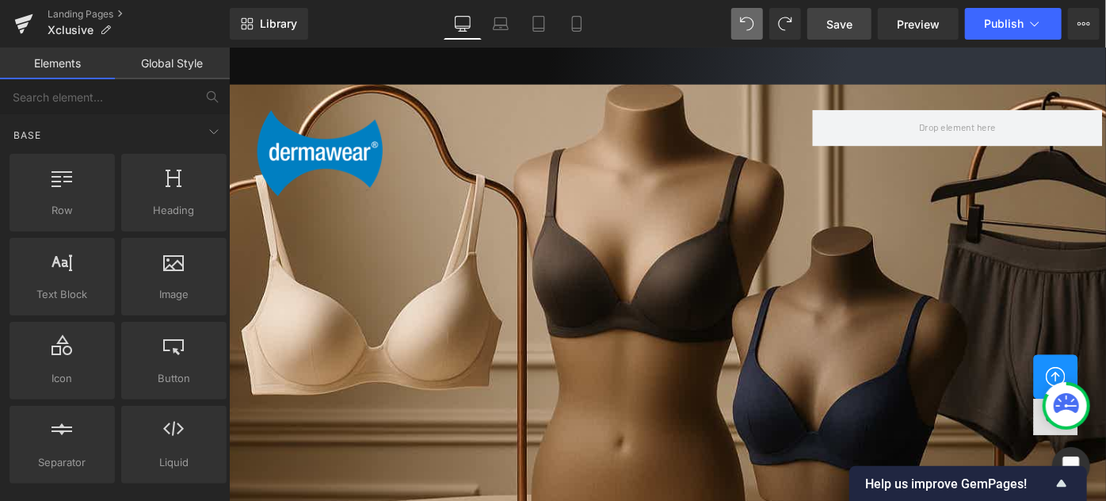
scroll to position [2915, 0]
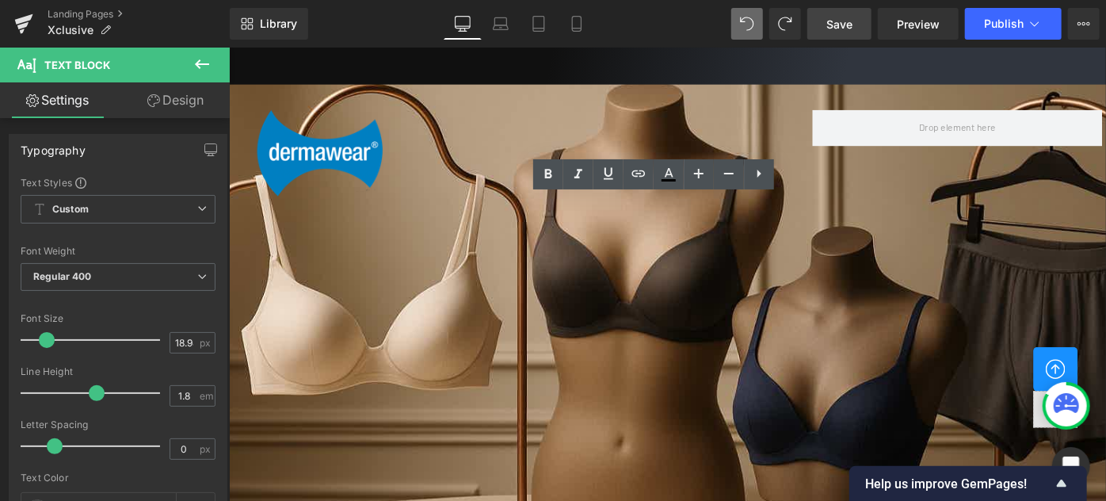
drag, startPoint x: 429, startPoint y: 351, endPoint x: 442, endPoint y: 336, distance: 19.7
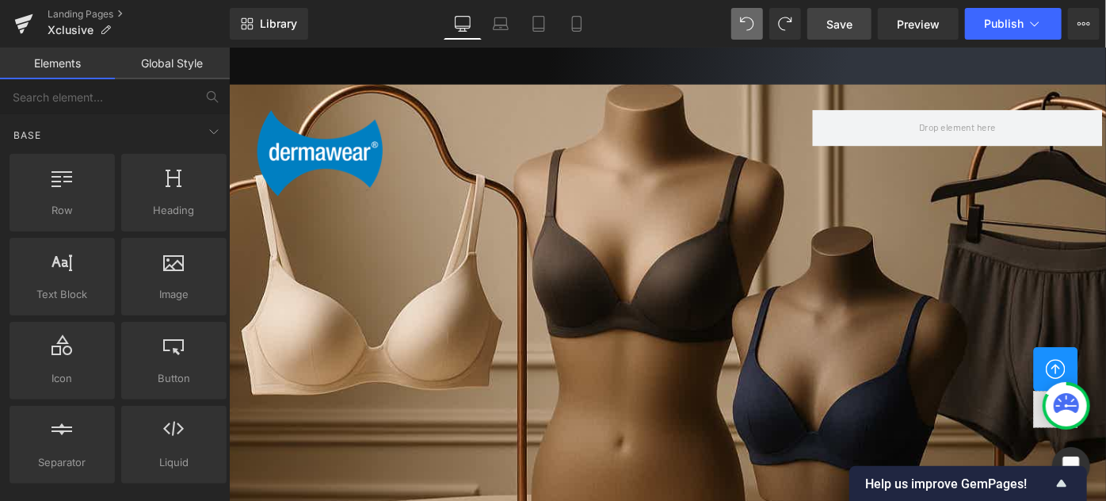
drag, startPoint x: 679, startPoint y: 261, endPoint x: 366, endPoint y: 276, distance: 313.3
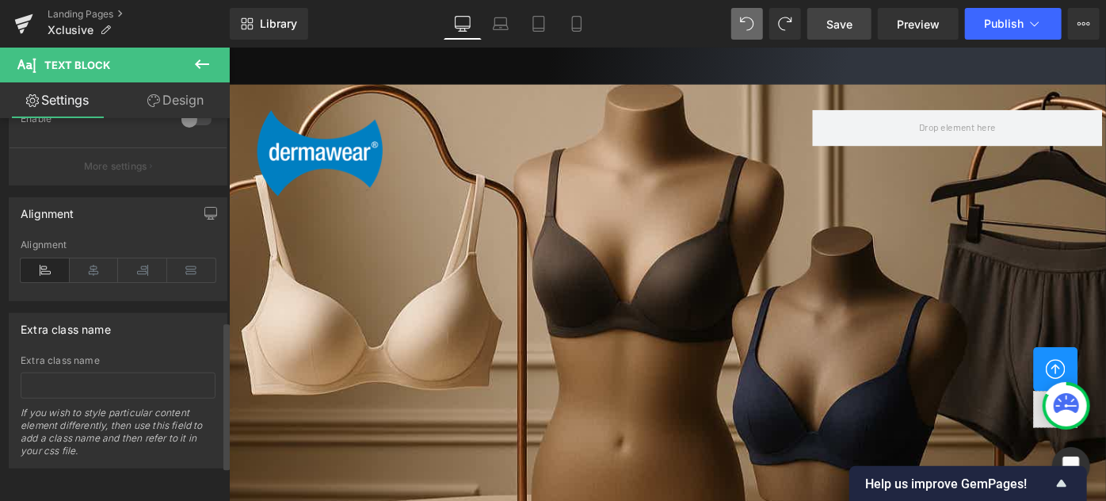
scroll to position [614, 0]
click at [90, 259] on icon at bounding box center [94, 270] width 49 height 24
click at [57, 261] on icon at bounding box center [45, 270] width 49 height 24
click at [139, 258] on icon at bounding box center [142, 270] width 49 height 24
click at [93, 259] on icon at bounding box center [94, 270] width 49 height 24
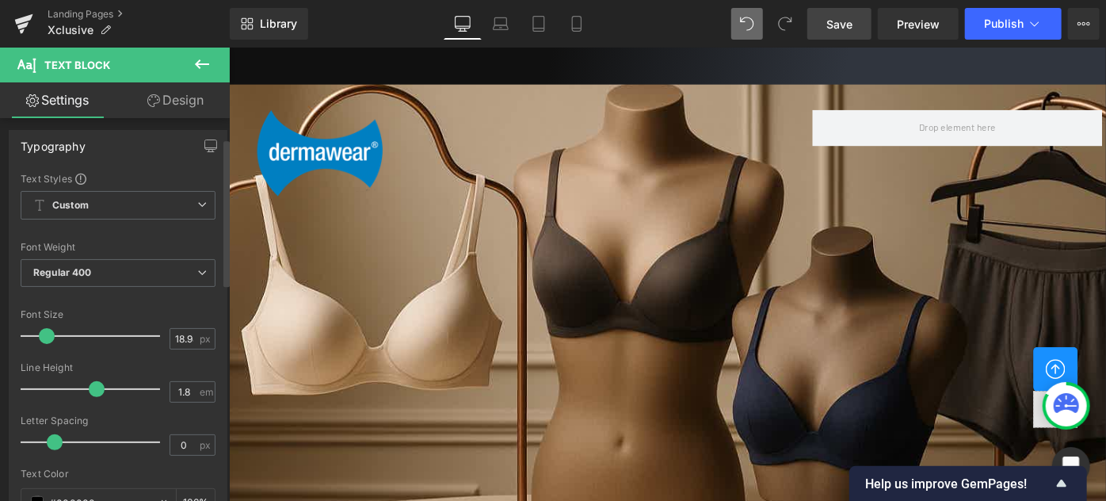
scroll to position [0, 0]
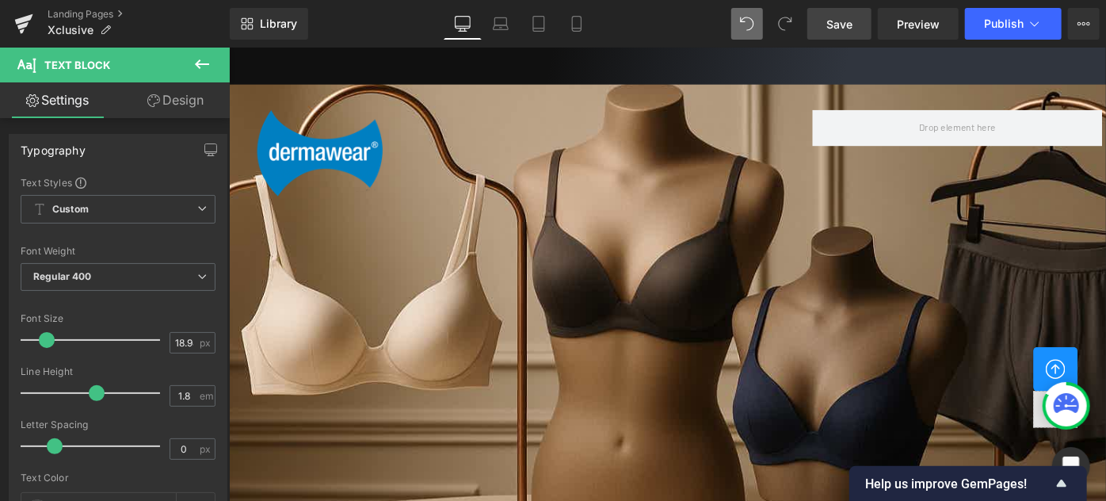
click at [849, 23] on span "Save" at bounding box center [839, 24] width 26 height 17
click at [172, 103] on link "Design" at bounding box center [175, 100] width 115 height 36
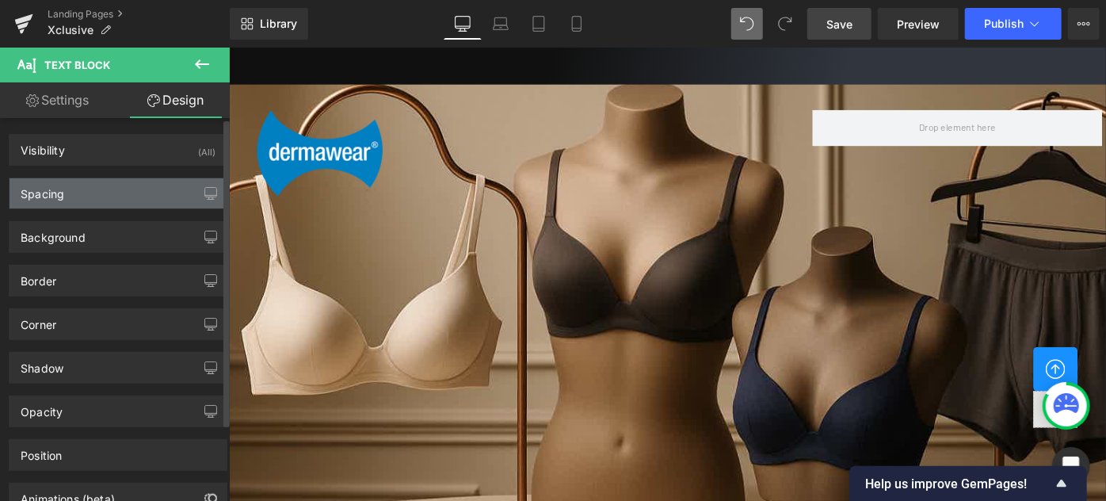
click at [51, 192] on div "Spacing" at bounding box center [43, 189] width 44 height 22
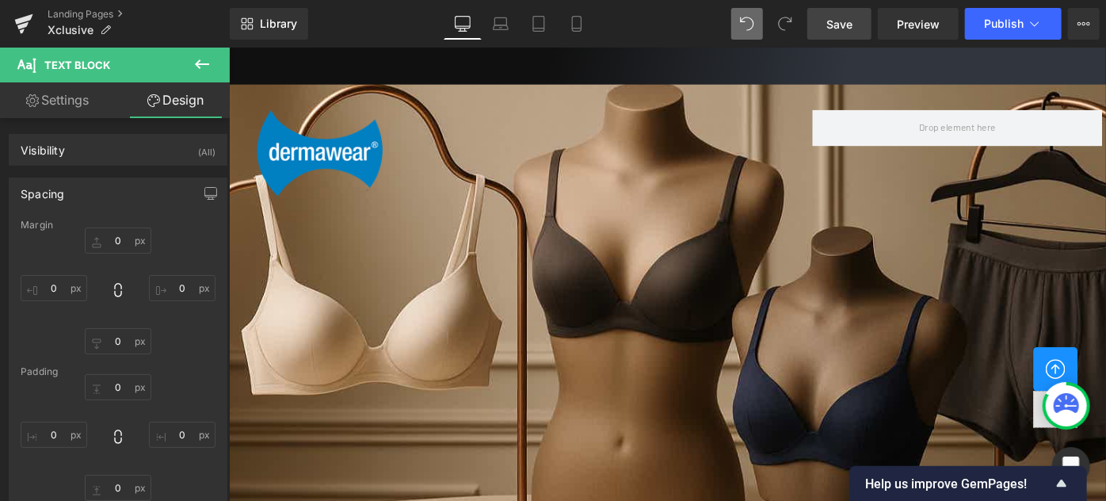
click at [196, 67] on icon at bounding box center [202, 64] width 19 height 19
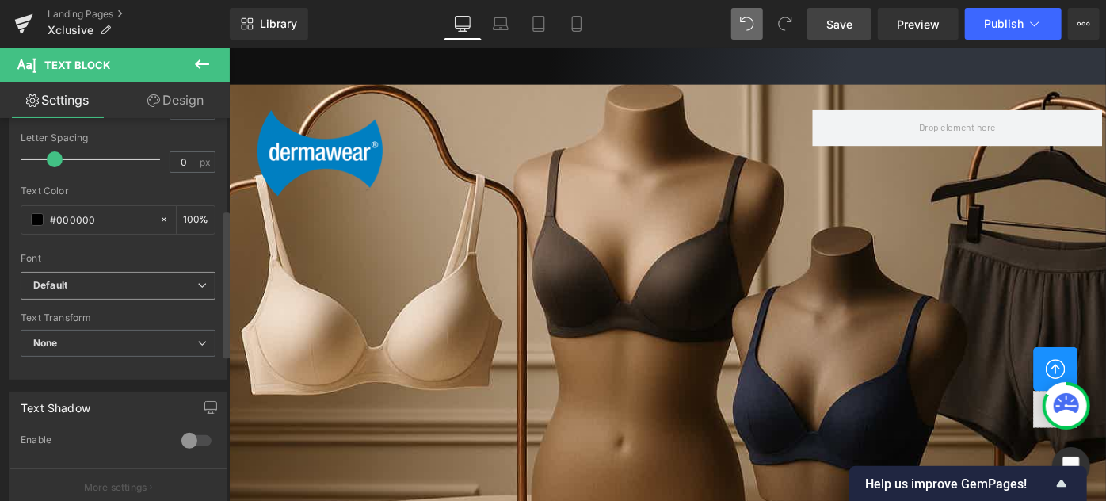
scroll to position [288, 0]
